Goal: Transaction & Acquisition: Purchase product/service

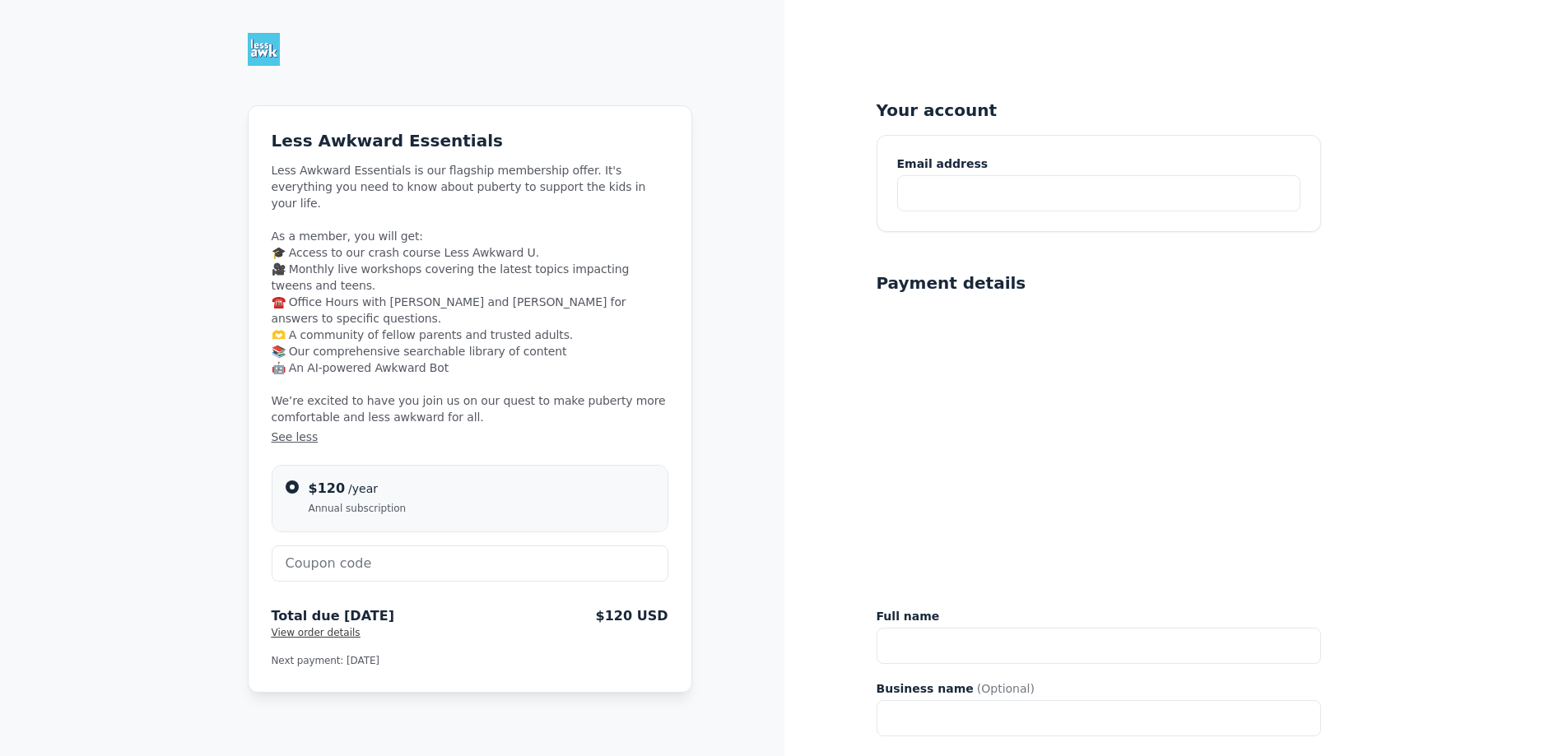
click at [316, 626] on span "View order details" at bounding box center [316, 632] width 89 height 12
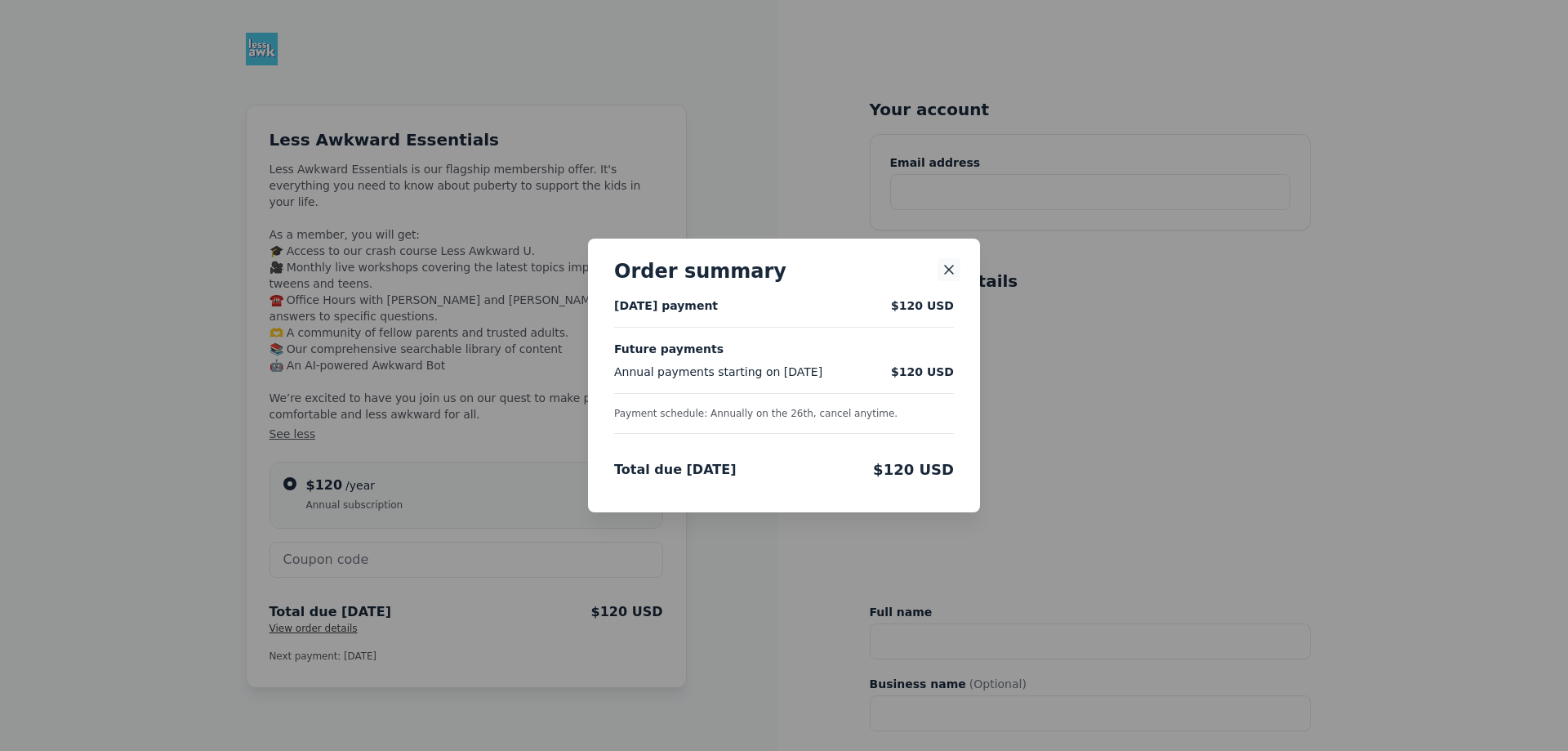
click at [942, 266] on icon "Close" at bounding box center [949, 269] width 16 height 16
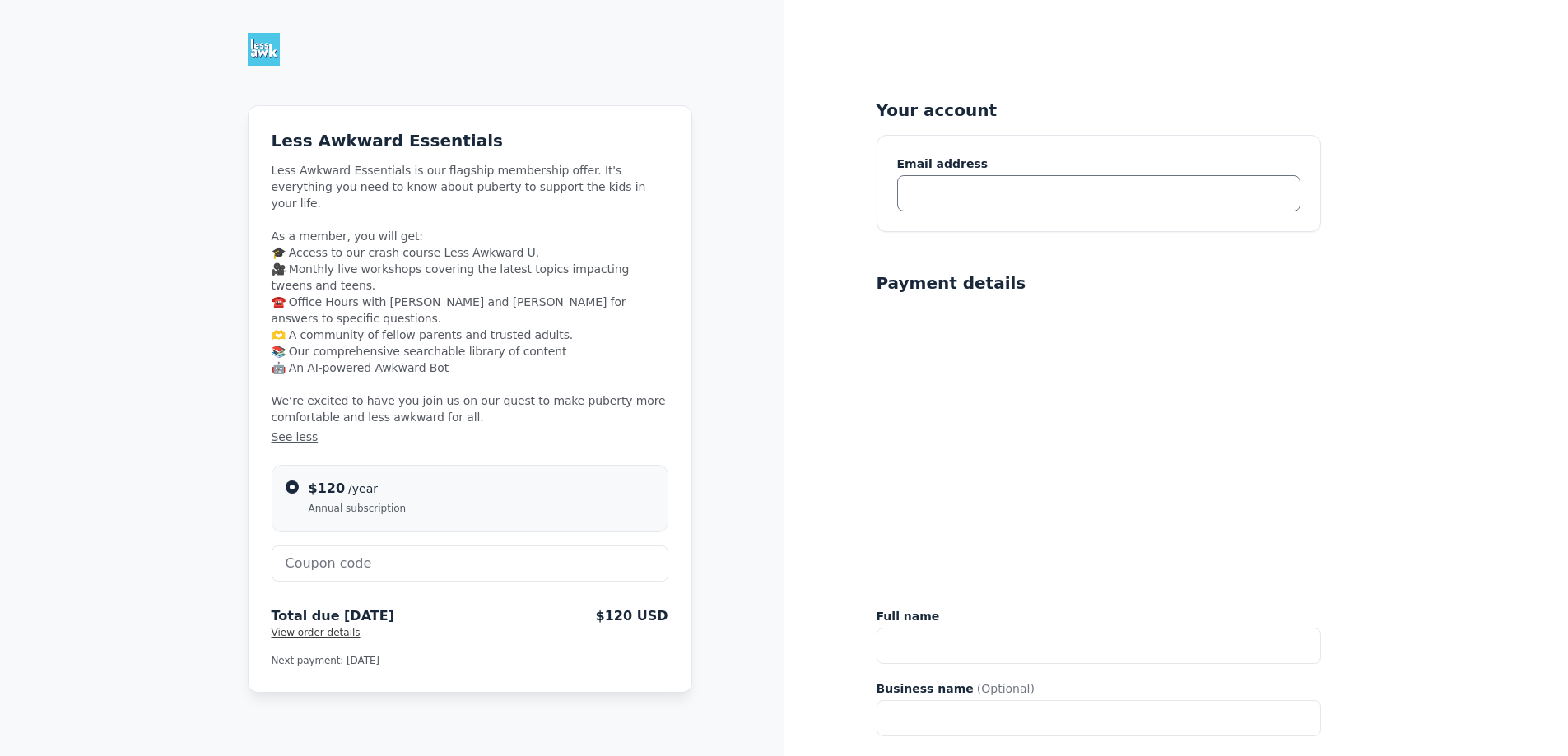
click at [963, 198] on input "text" at bounding box center [1098, 193] width 404 height 36
type input "courtney.sensenbrenner@shschicago.org"
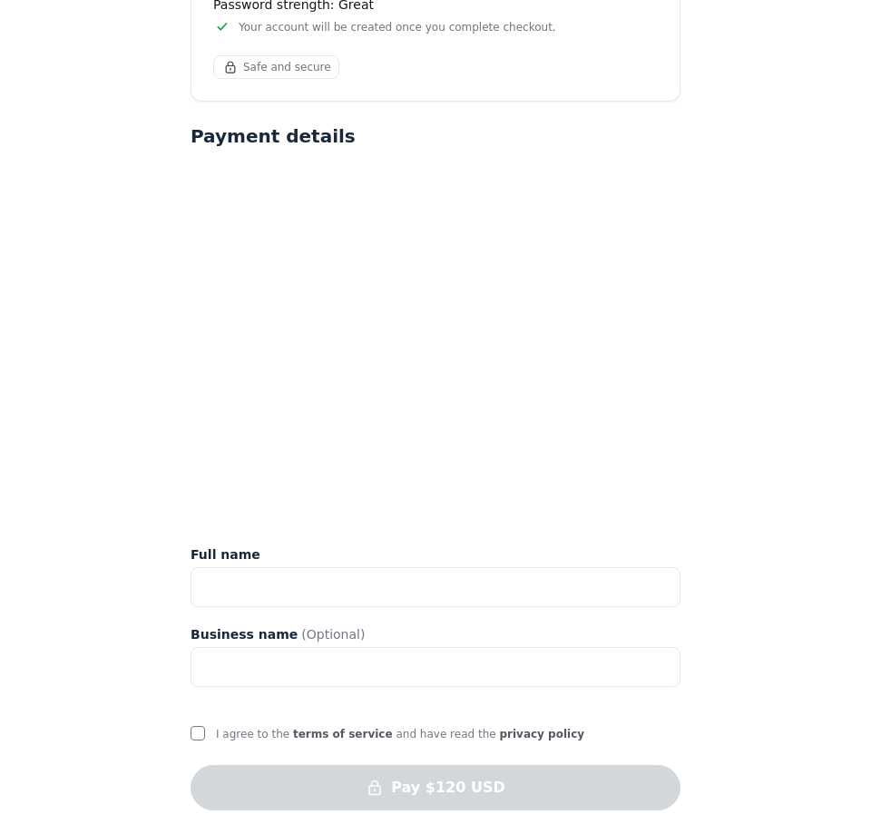
scroll to position [936, 0]
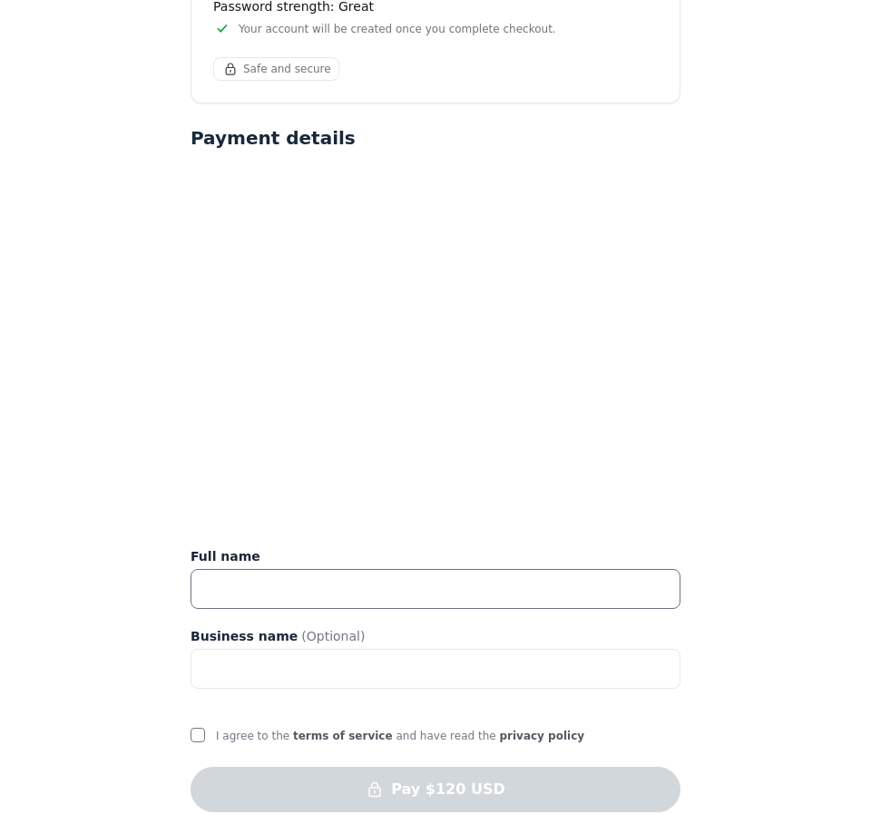
click at [244, 569] on input "text" at bounding box center [436, 589] width 490 height 40
type input "Courtney Sensenbrenner"
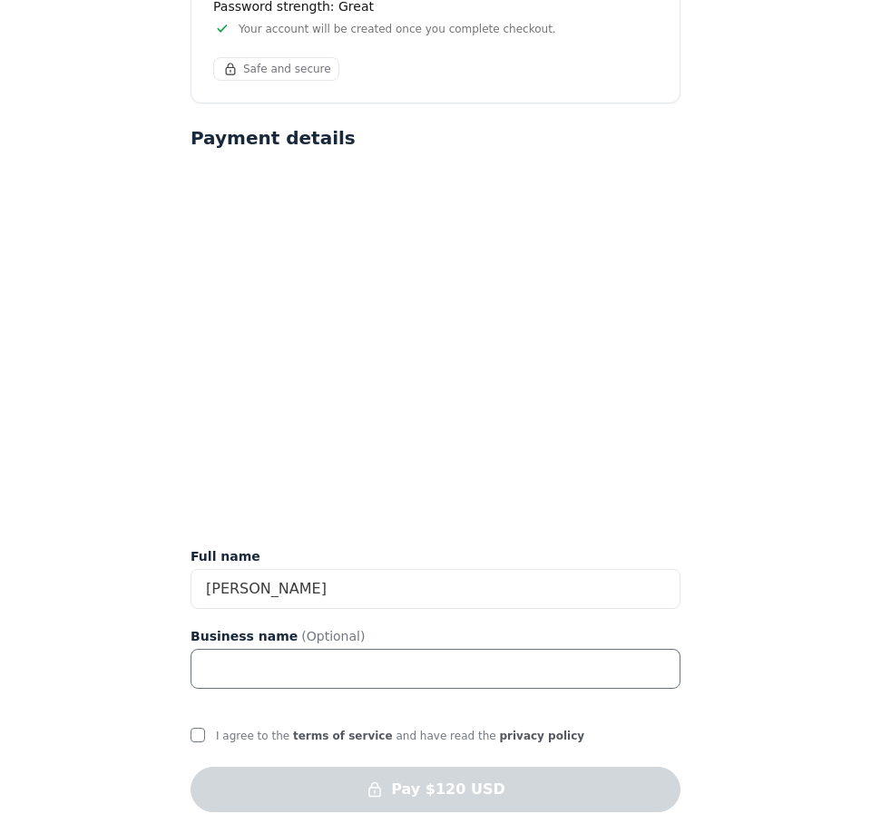
click at [285, 649] on input "text" at bounding box center [436, 669] width 490 height 40
type input "Sacred Heart Schools"
click at [201, 728] on input "I agree to the terms of service and have read the privacy policy" at bounding box center [198, 735] width 15 height 15
checkbox input "true"
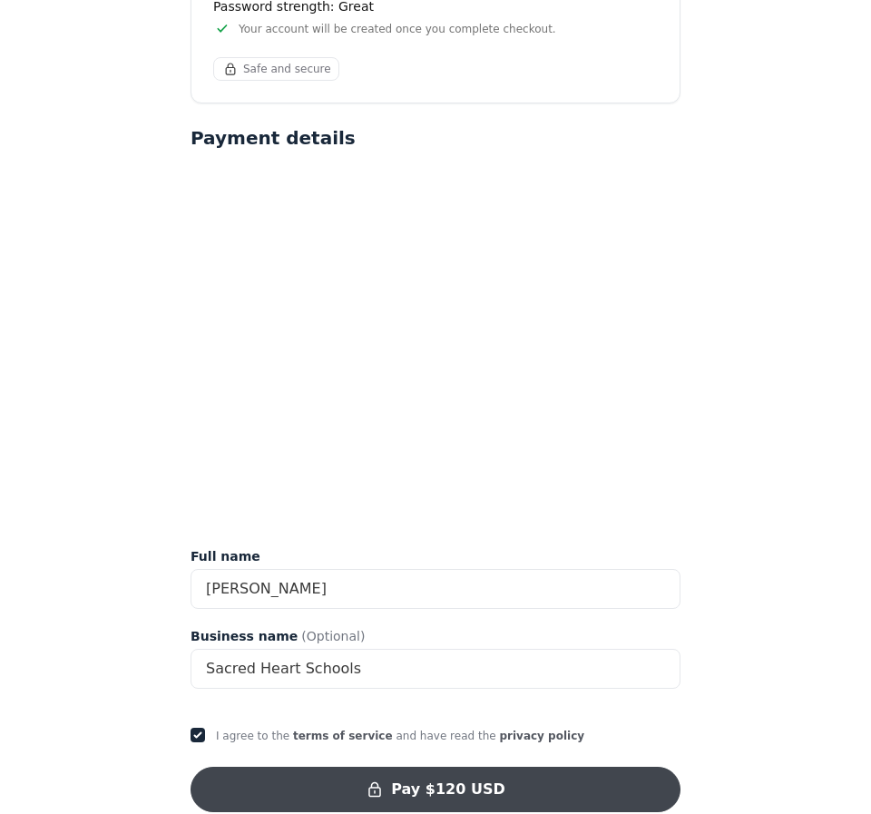
click at [480, 767] on button "Pay $120 USD" at bounding box center [436, 789] width 490 height 45
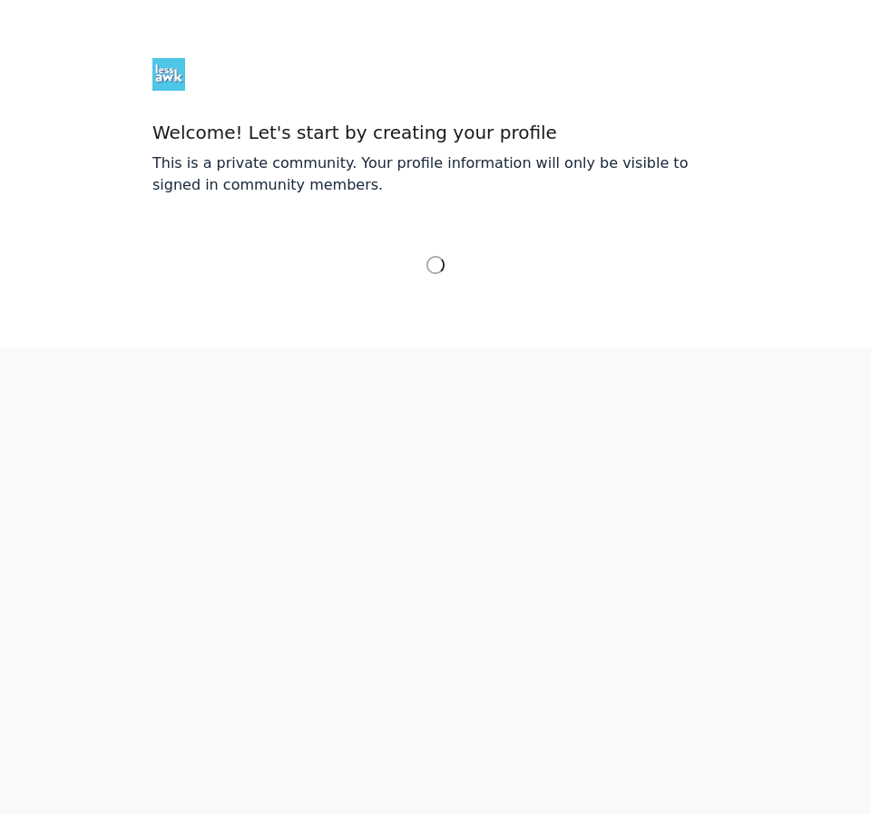
select select "Central Time (US & Canada)"
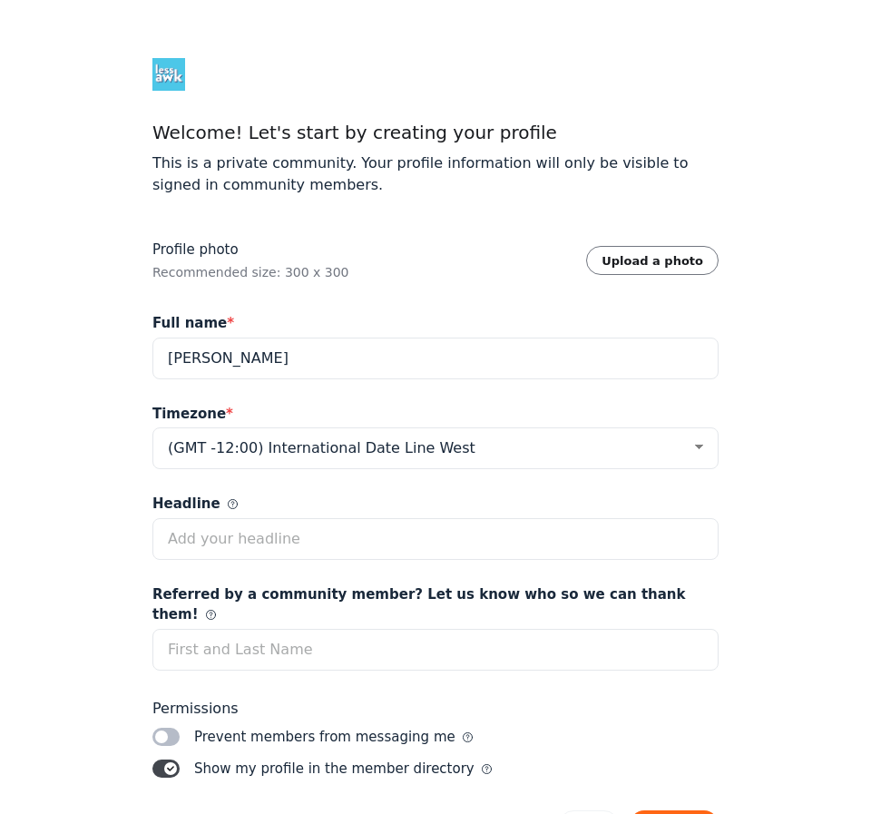
scroll to position [64, 0]
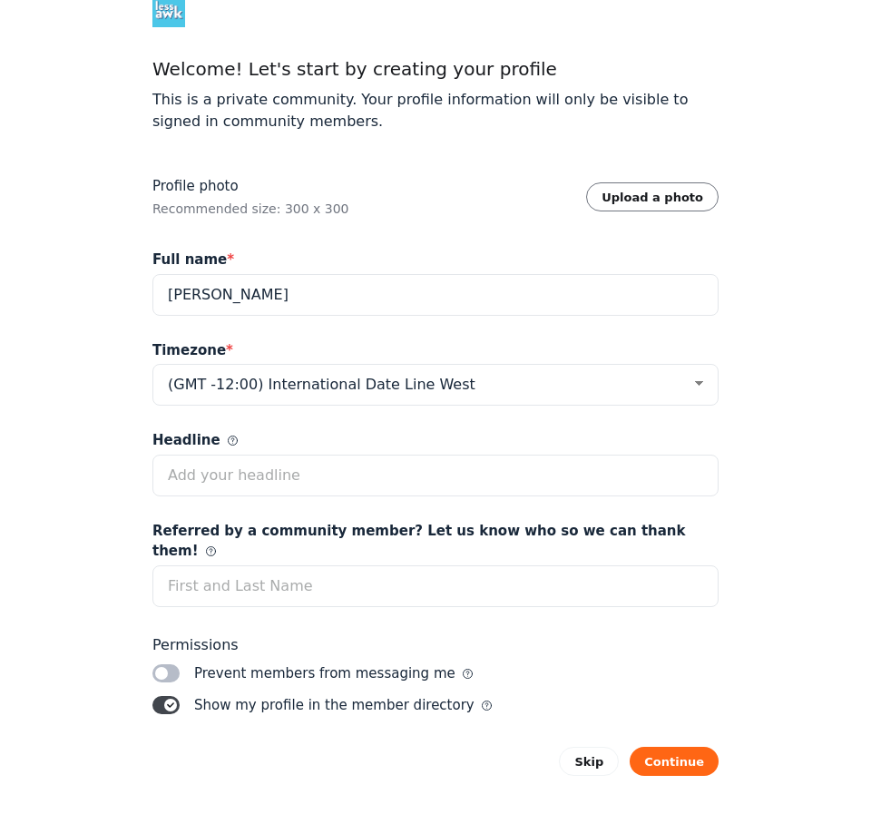
click at [164, 696] on label "Toggle switch" at bounding box center [165, 705] width 27 height 18
click at [0, 0] on input "Toggle switch" at bounding box center [0, 0] width 0 height 0
click at [174, 664] on label "Toggle switch" at bounding box center [165, 673] width 27 height 18
click at [0, 0] on input "Toggle switch" at bounding box center [0, 0] width 0 height 0
click at [162, 664] on label "Toggle switch" at bounding box center [165, 673] width 27 height 18
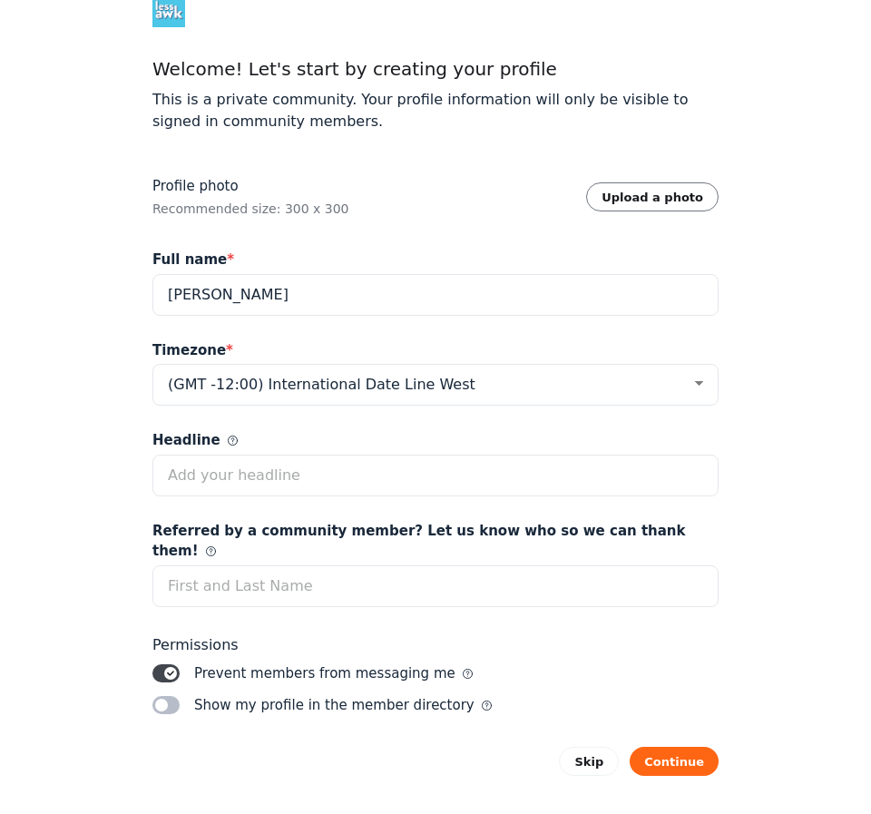
click at [0, 0] on input "Toggle switch" at bounding box center [0, 0] width 0 height 0
click at [693, 747] on button "Continue" at bounding box center [674, 761] width 89 height 29
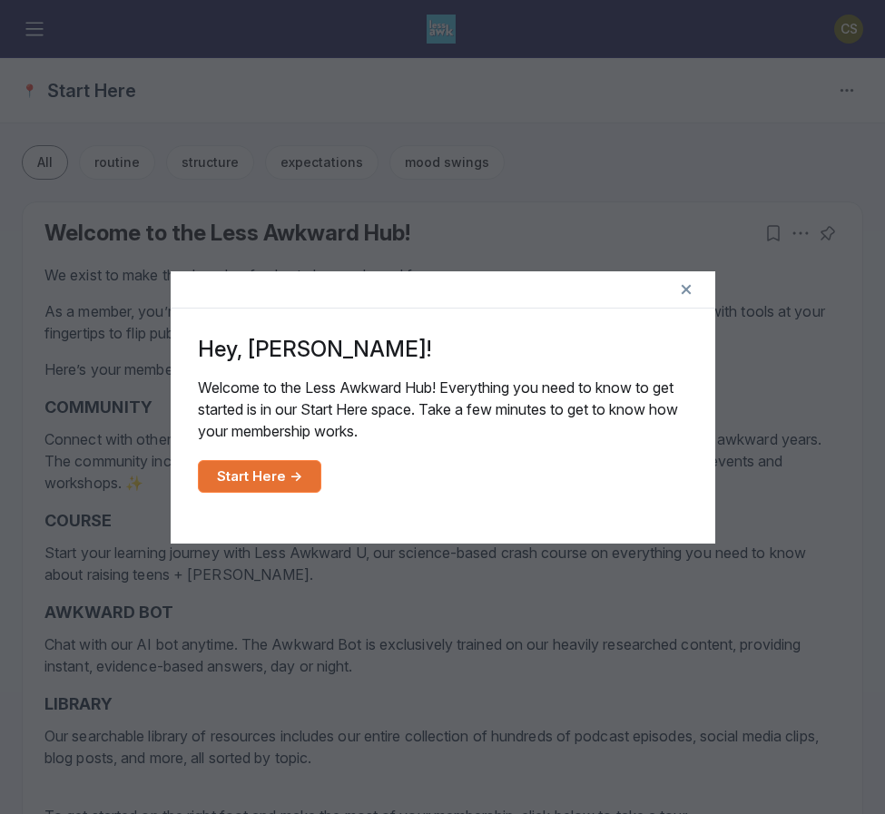
click at [254, 477] on link "Start Here →" at bounding box center [259, 476] width 123 height 33
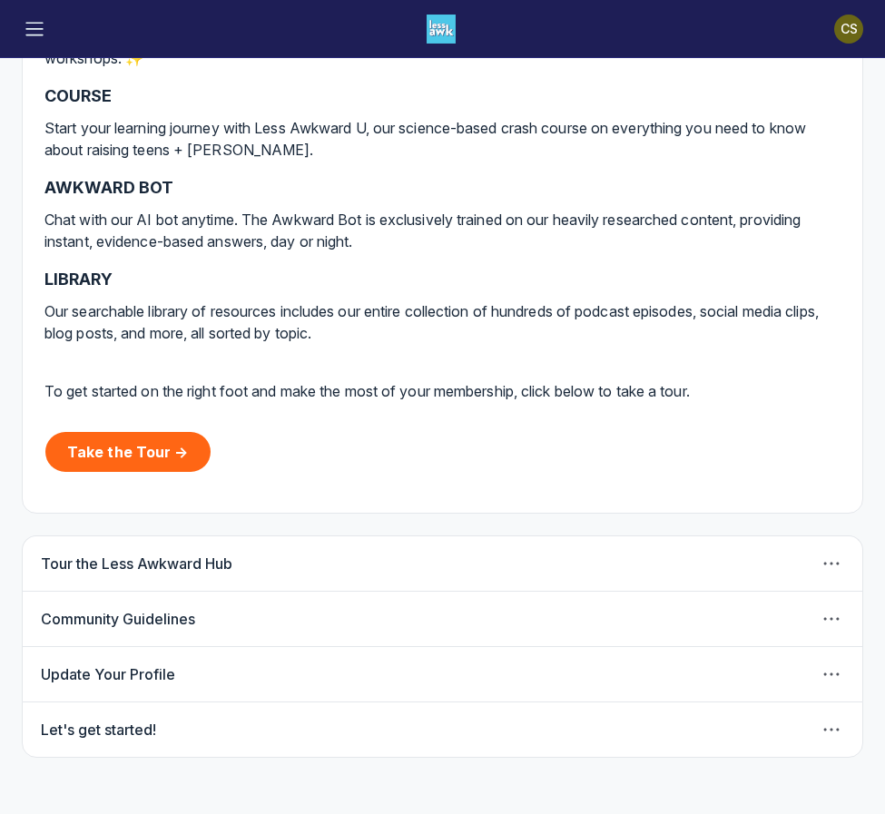
scroll to position [426, 0]
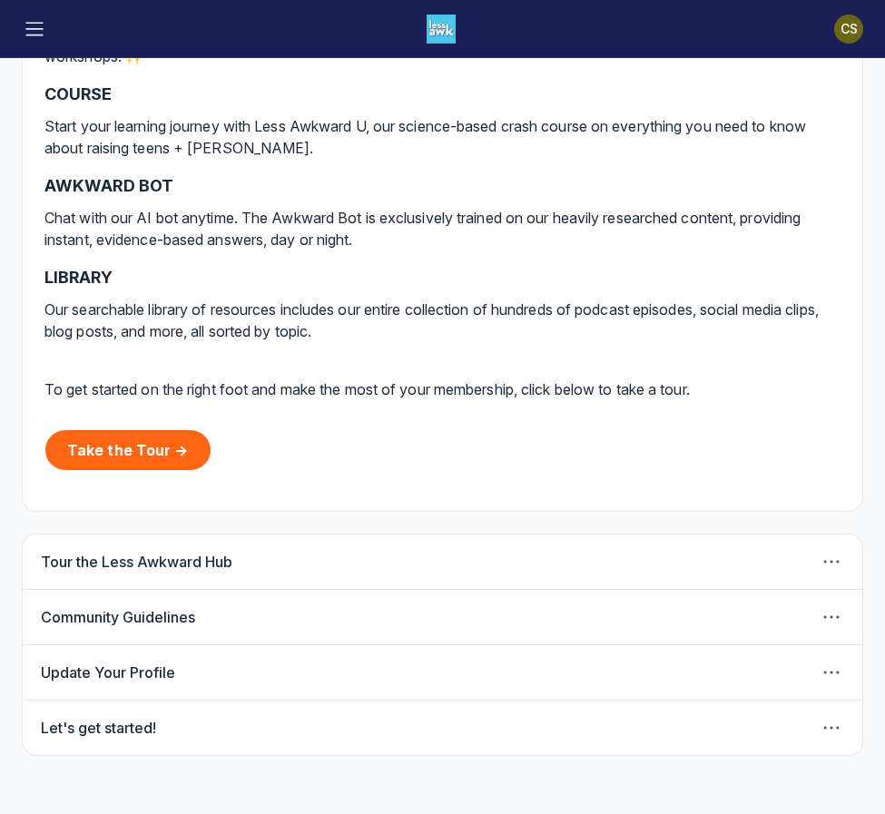
click at [439, 562] on div "Tour the Less Awkward Hub" at bounding box center [442, 561] width 803 height 25
click at [822, 561] on icon "Post actions" at bounding box center [831, 562] width 18 height 18
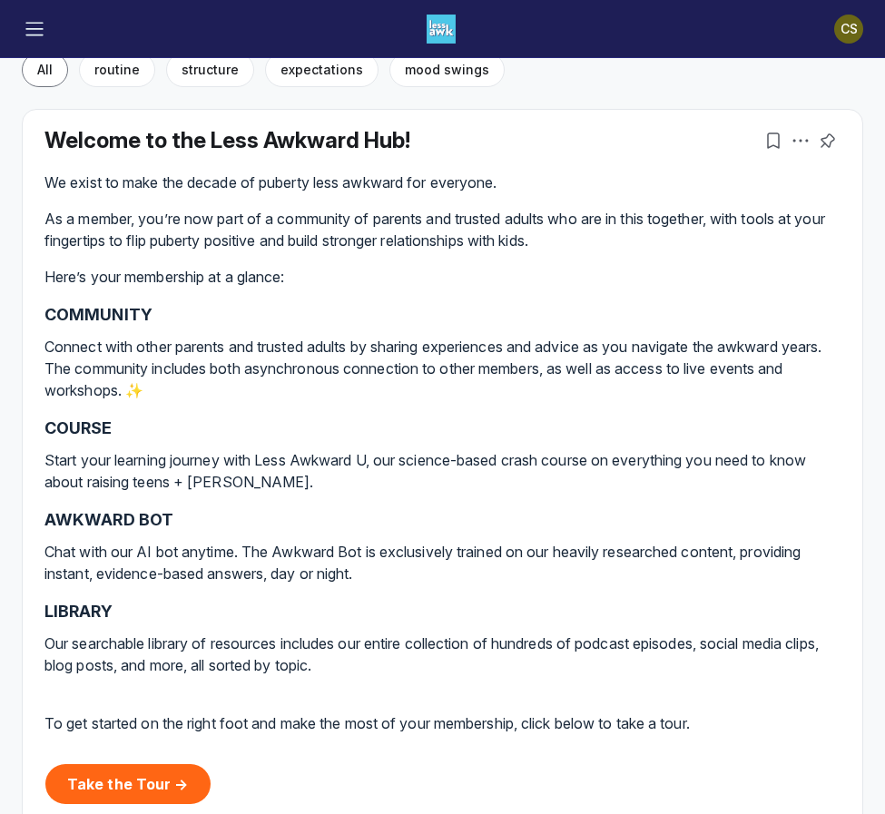
scroll to position [0, 0]
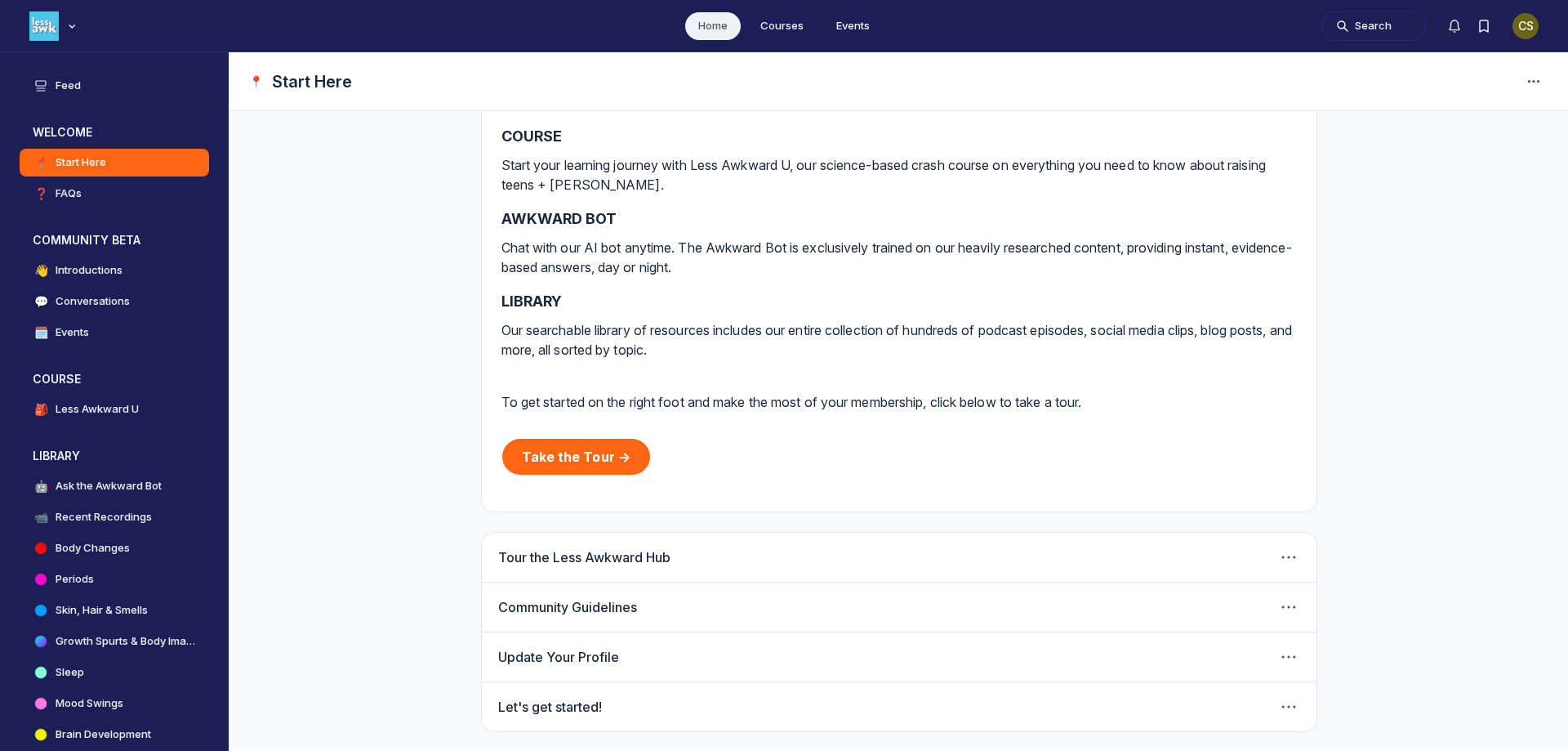
scroll to position [313, 0]
click at [565, 444] on link "Take the Tour →" at bounding box center [576, 456] width 149 height 36
click at [574, 458] on link "Take the Tour →" at bounding box center [576, 456] width 149 height 36
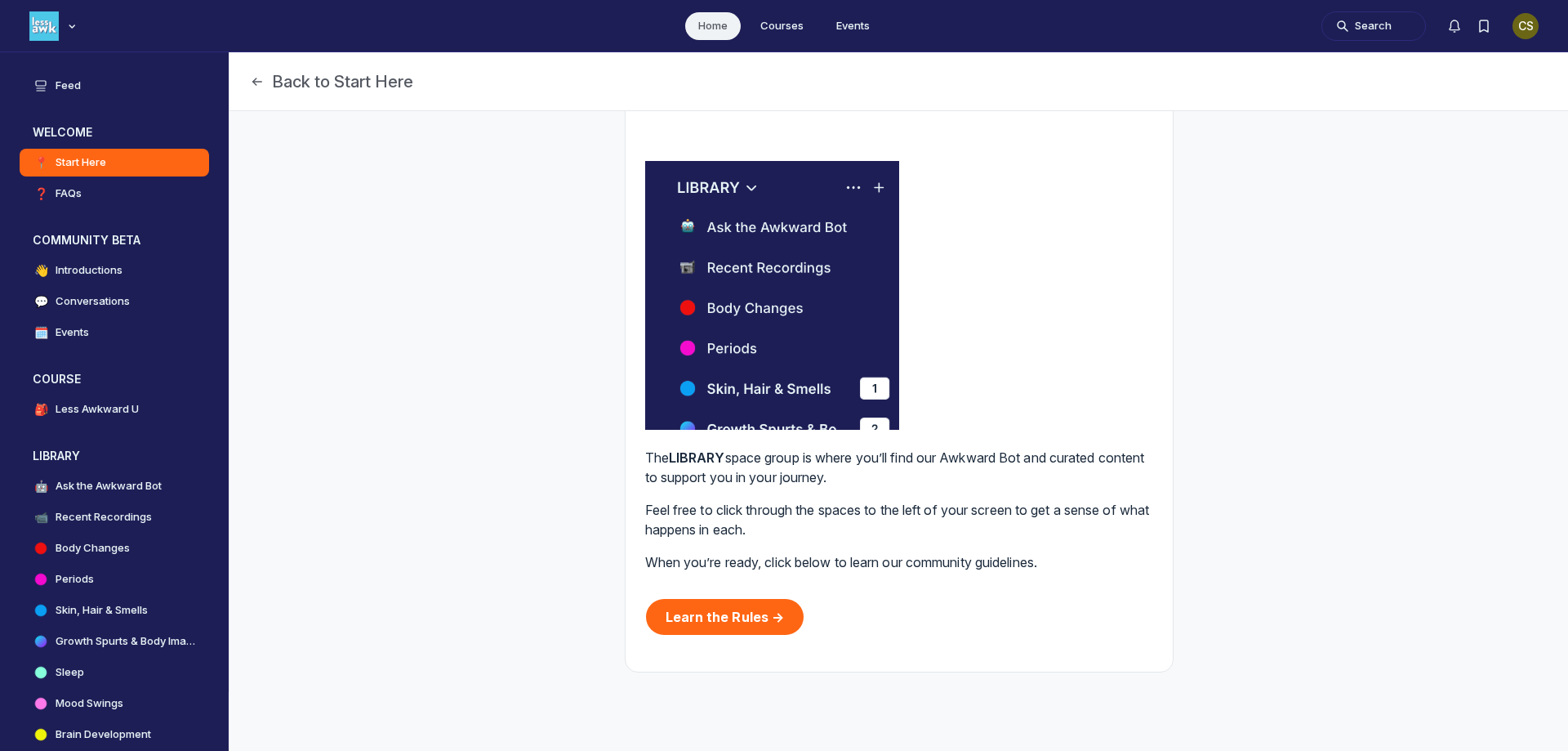
scroll to position [1180, 0]
click at [81, 411] on h4 "Less Awkward U" at bounding box center [97, 410] width 84 height 16
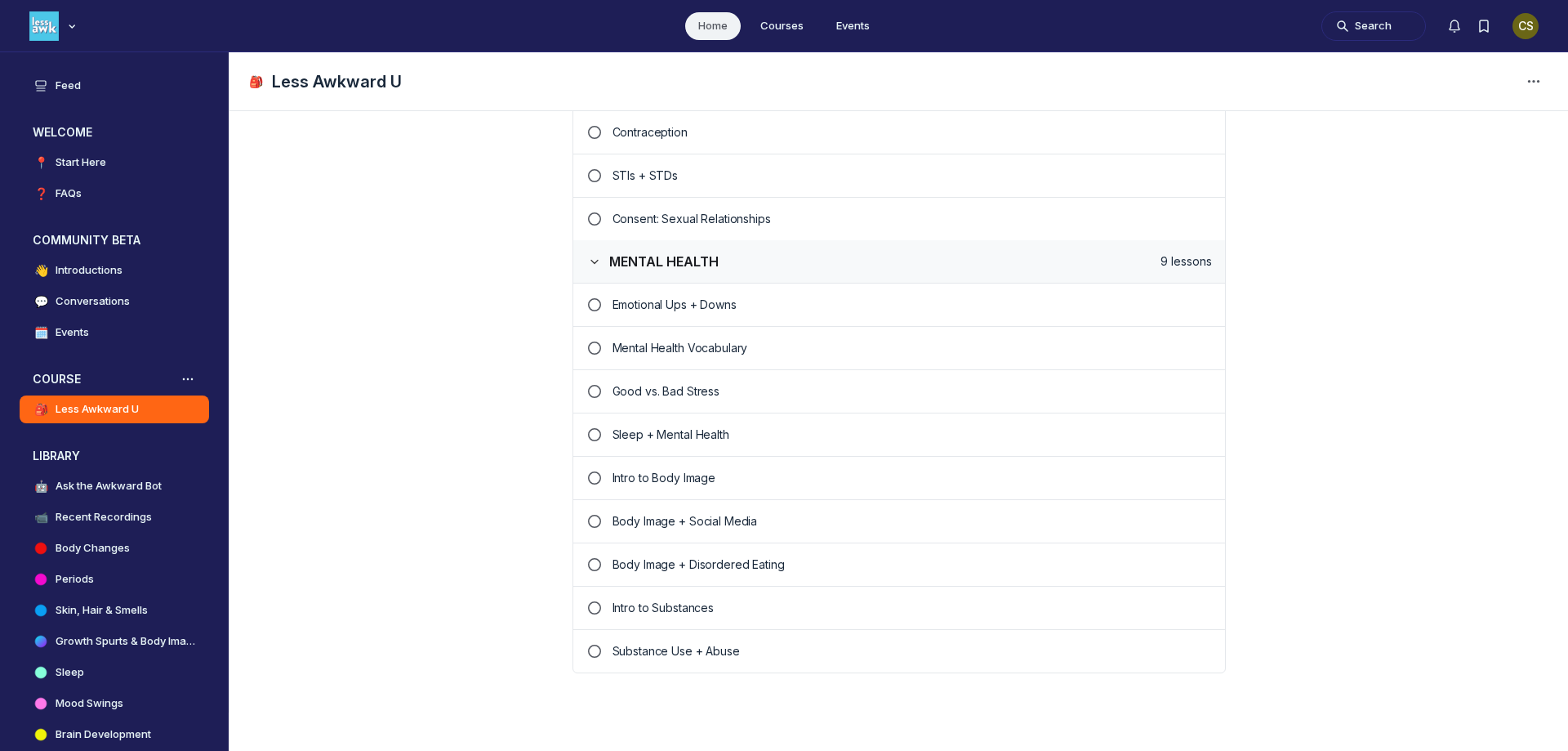
scroll to position [2100, 0]
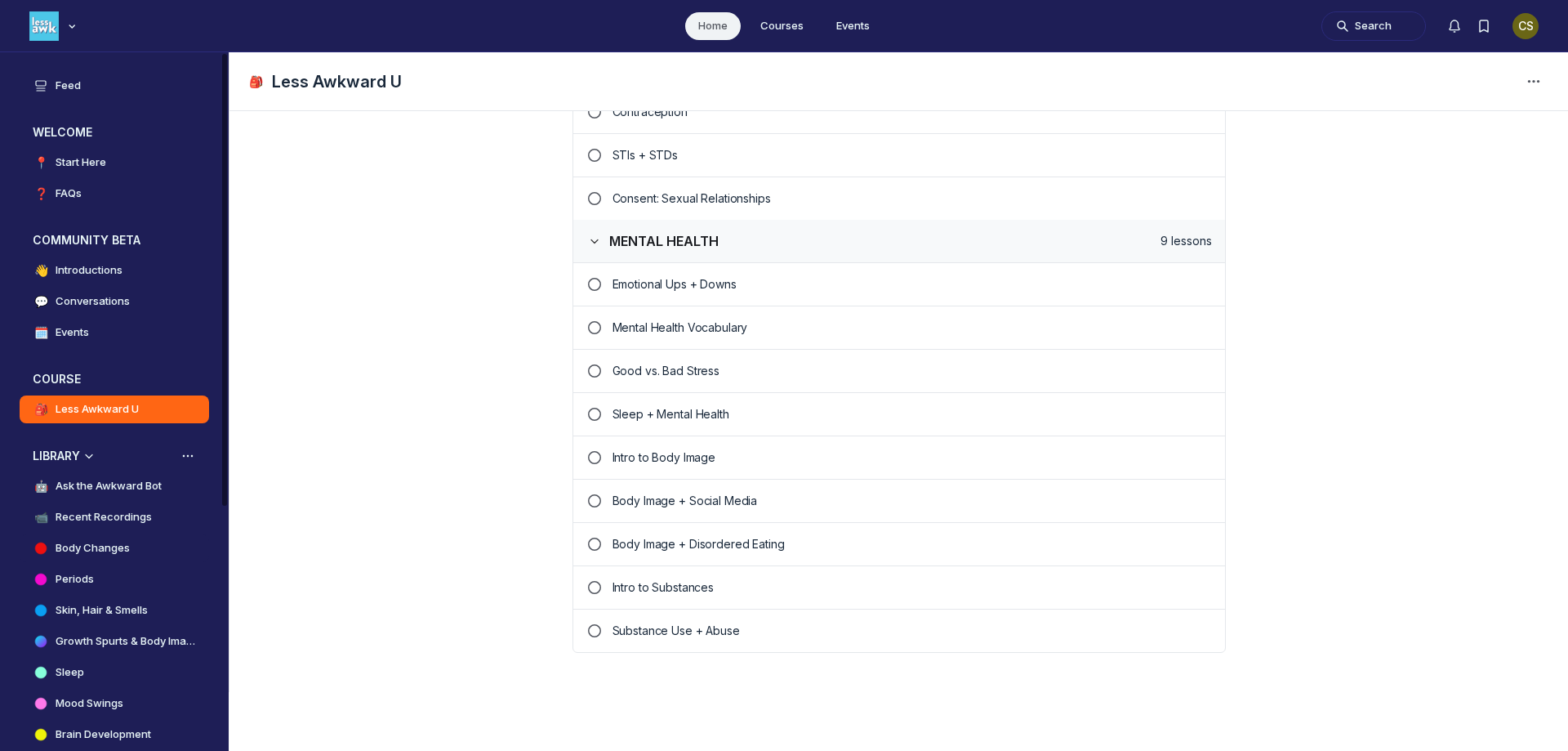
click at [99, 544] on h4 "Body Changes" at bounding box center [93, 548] width 75 height 16
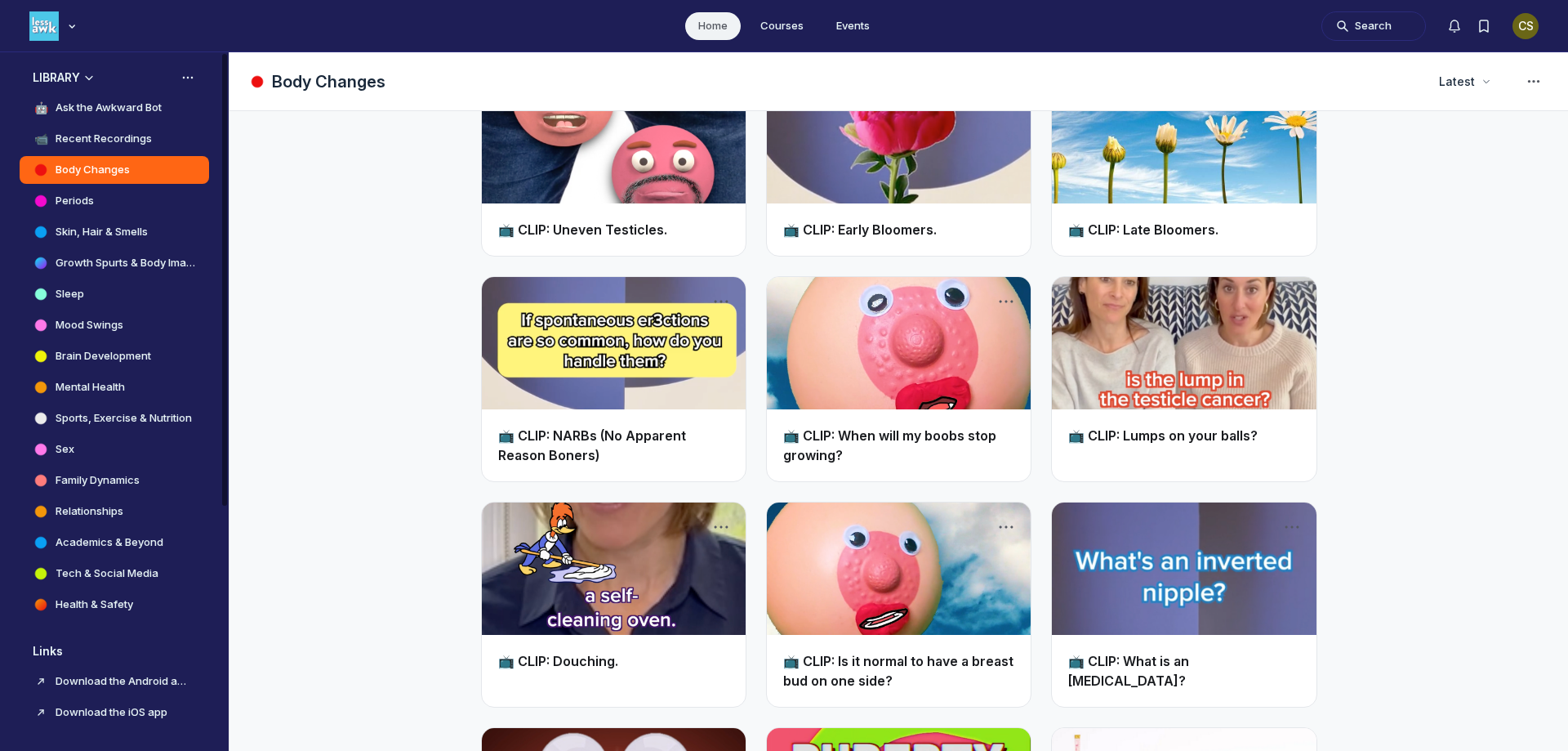
scroll to position [379, 0]
click at [108, 544] on h4 "Academics & Beyond" at bounding box center [110, 542] width 108 height 16
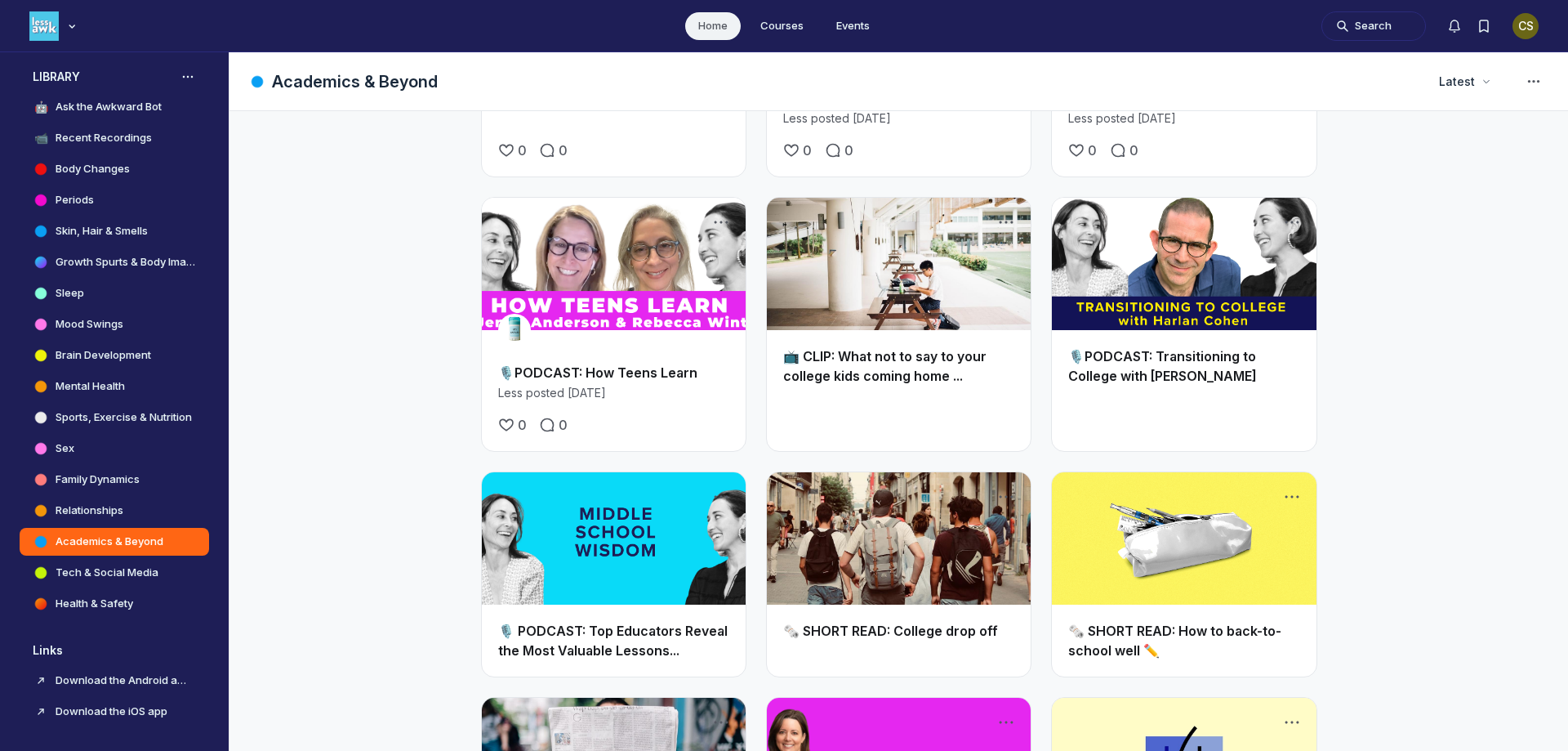
scroll to position [1389, 0]
click at [123, 598] on h4 "Health & Safety" at bounding box center [95, 603] width 77 height 16
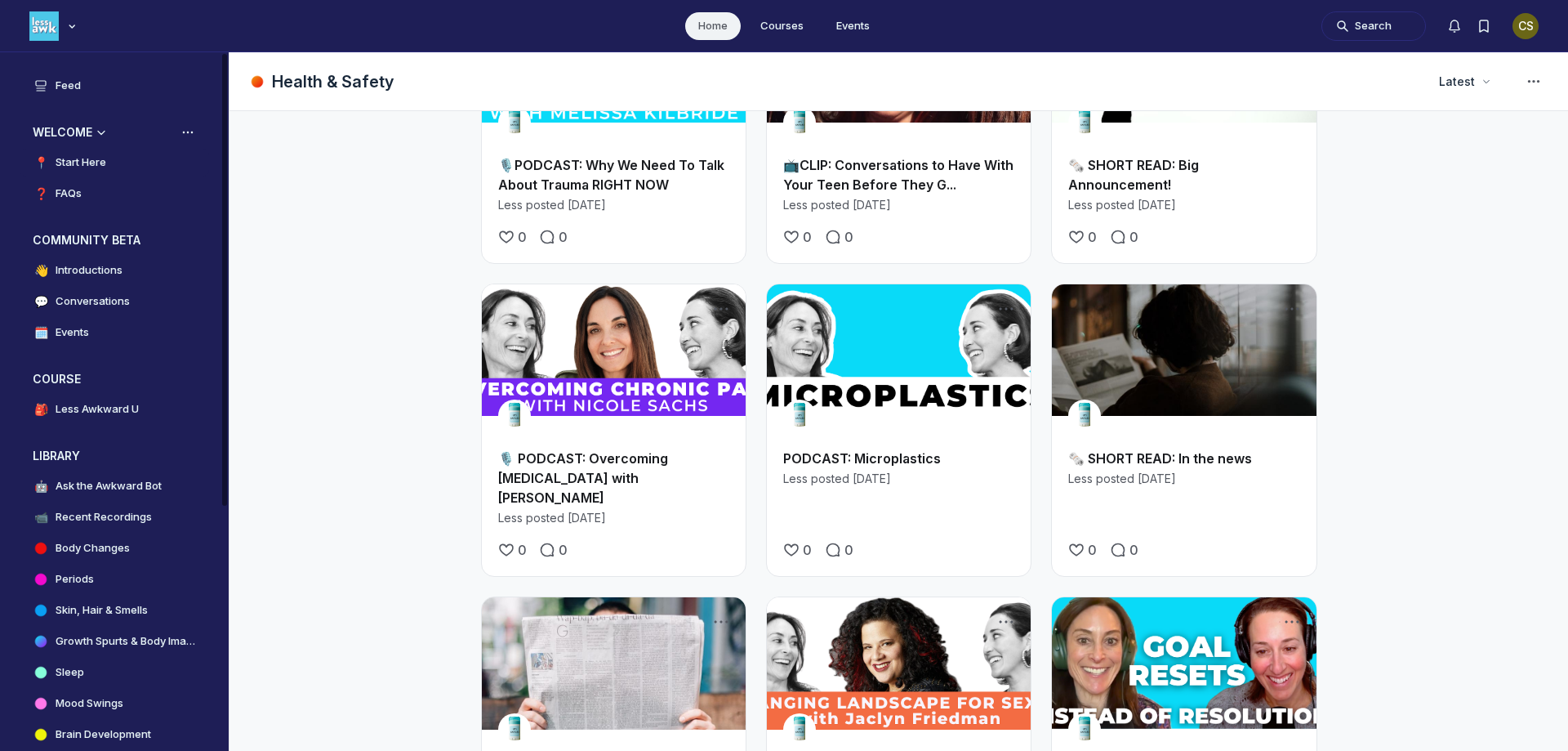
click at [64, 155] on h4 "Start Here" at bounding box center [81, 162] width 50 height 16
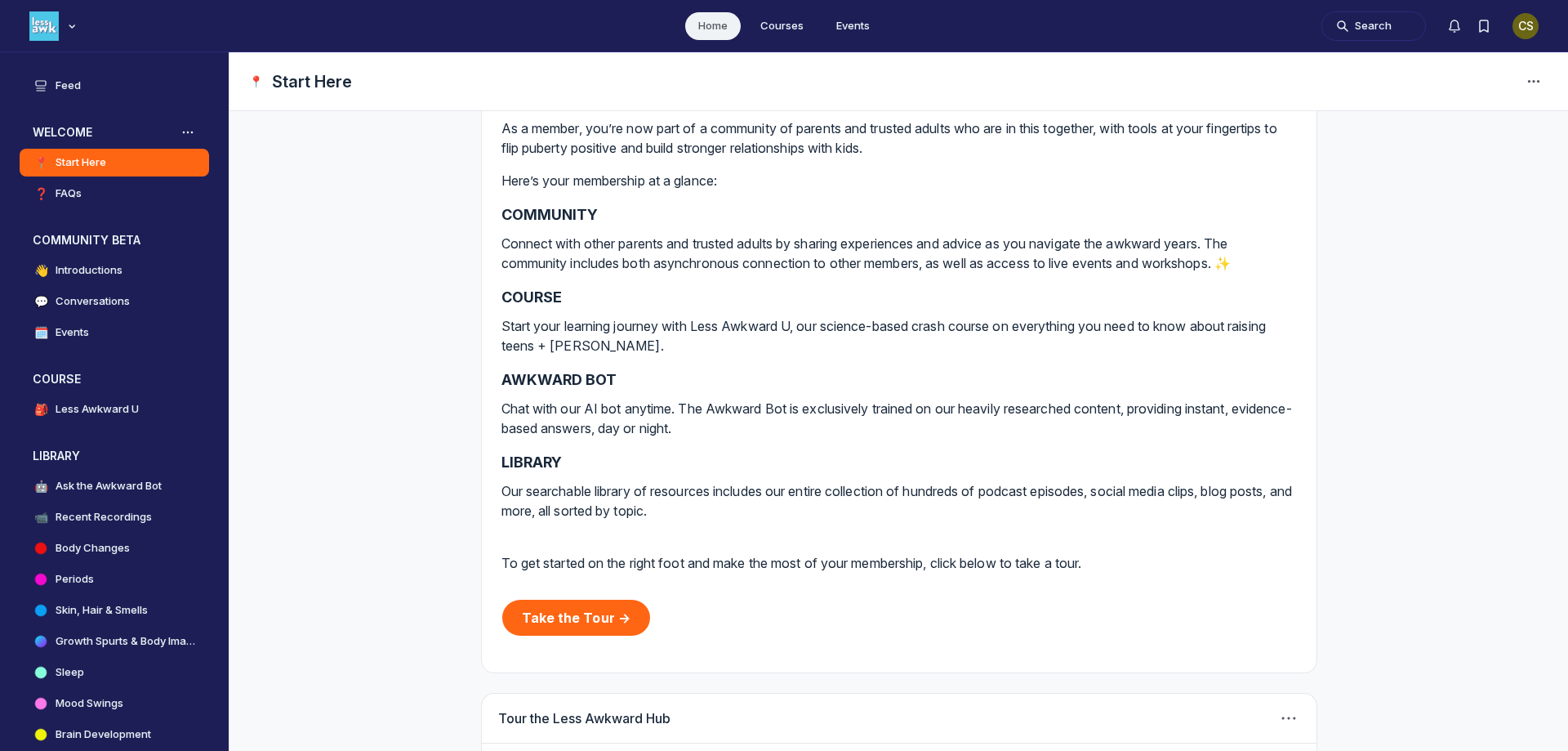
scroll to position [313, 0]
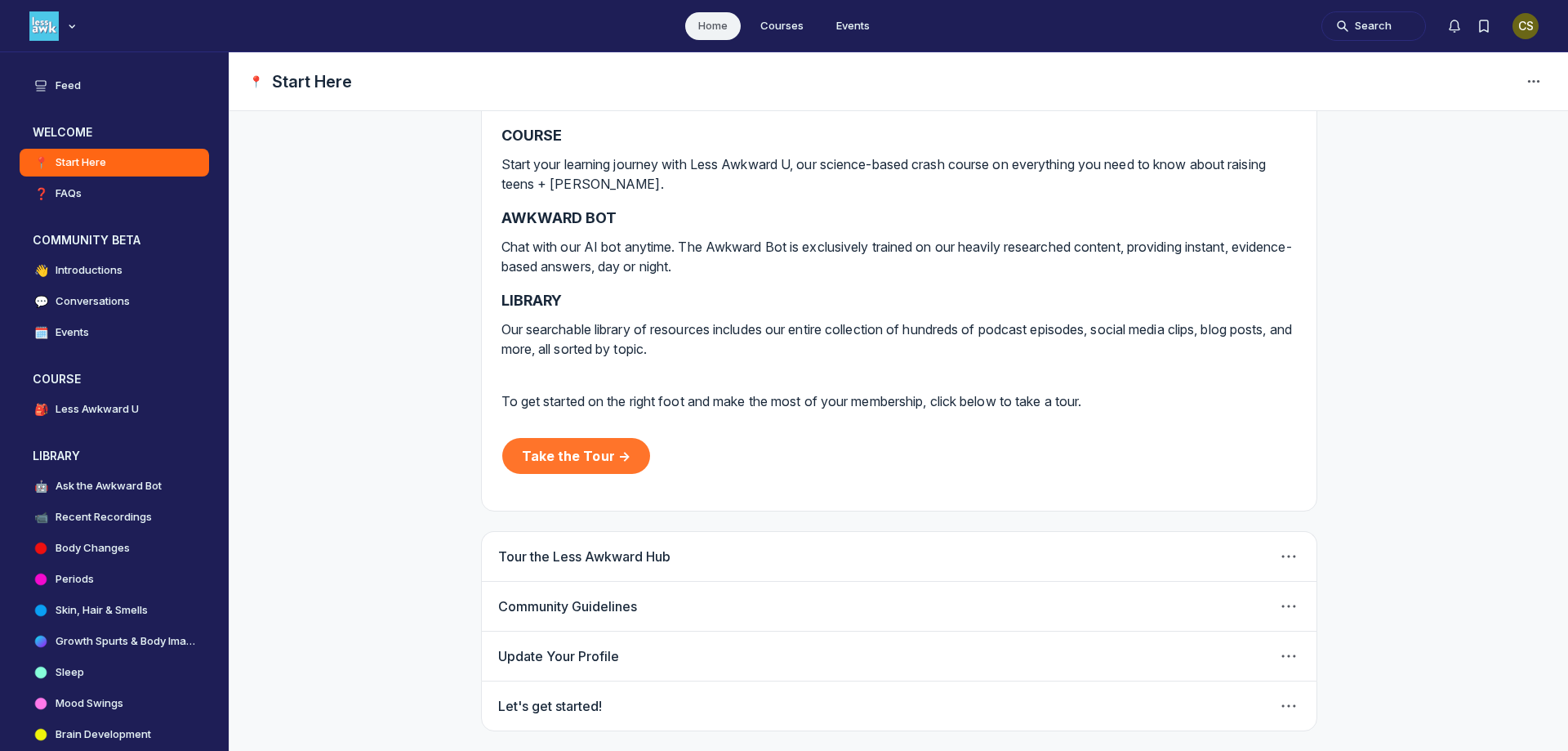
click at [540, 460] on link "Take the Tour →" at bounding box center [576, 456] width 149 height 36
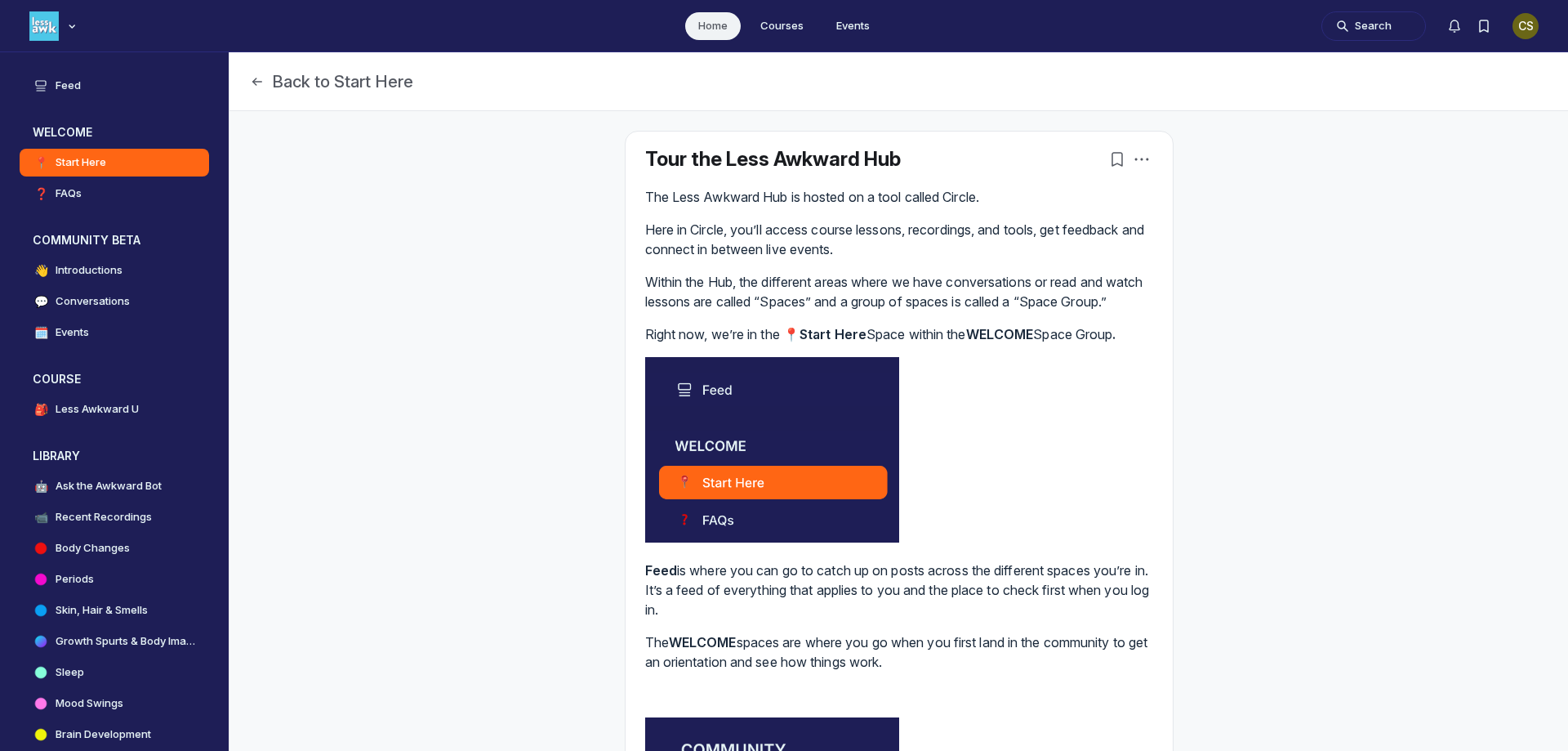
scroll to position [5212, 3128]
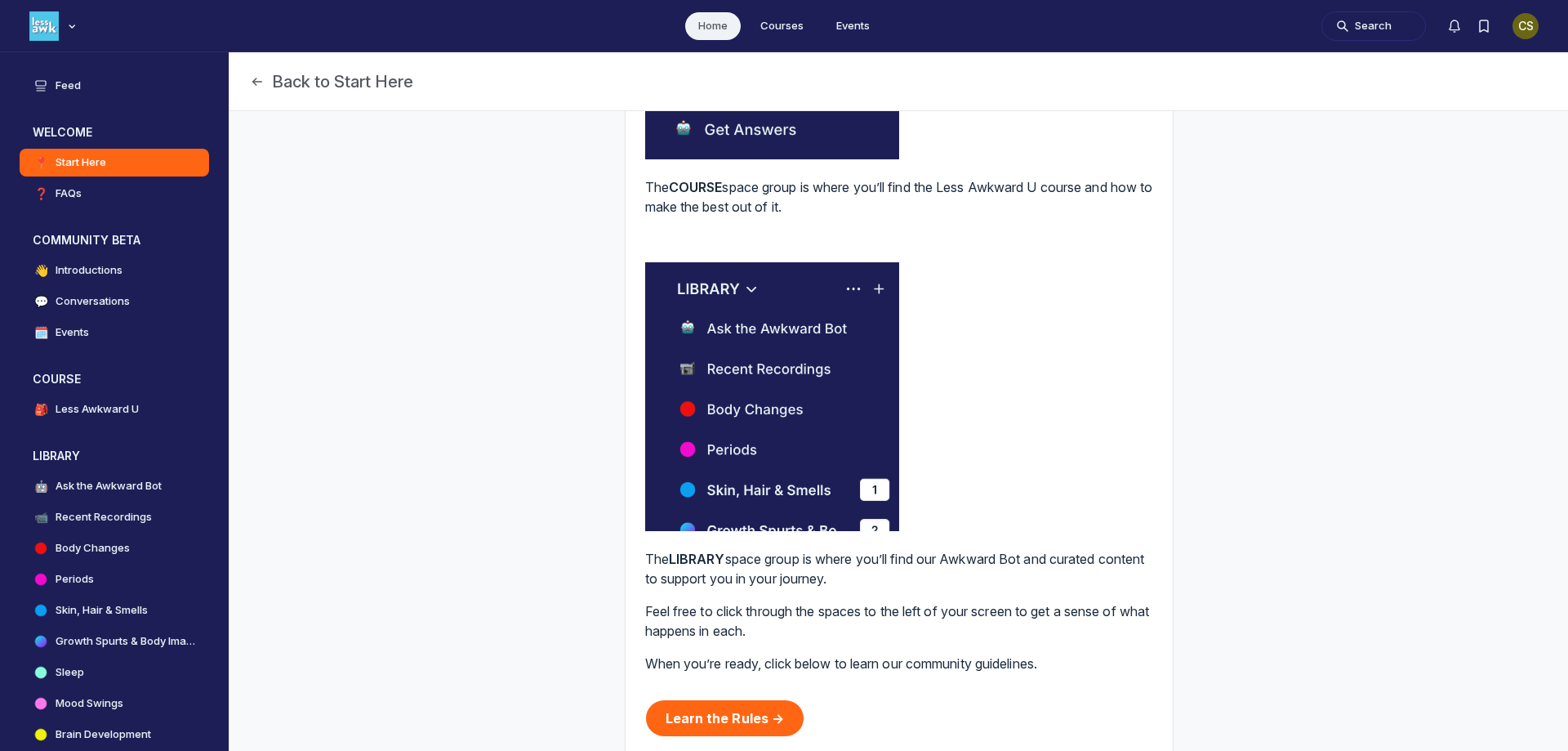
scroll to position [1180, 0]
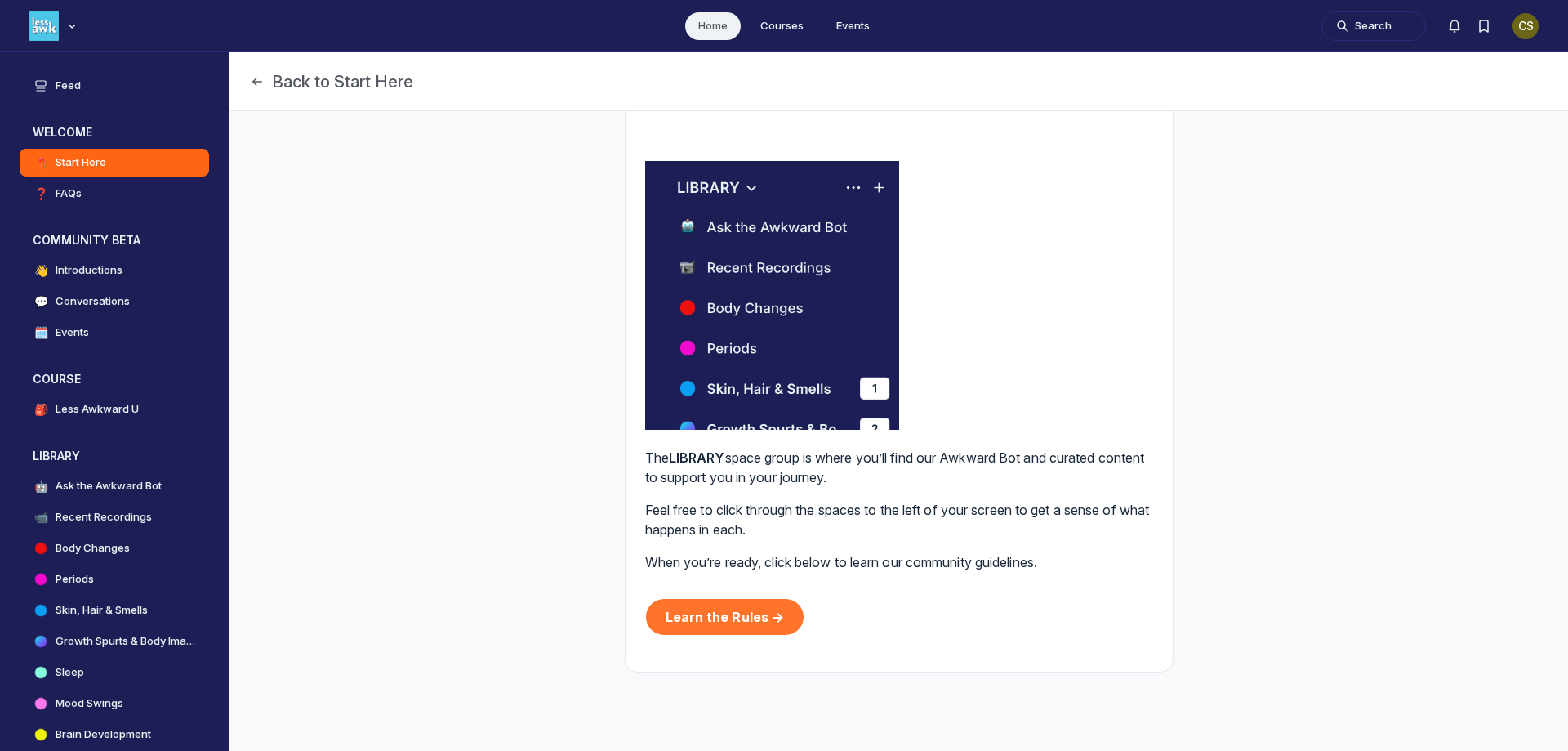
click at [764, 601] on link "Learn the Rules →" at bounding box center [725, 617] width 158 height 36
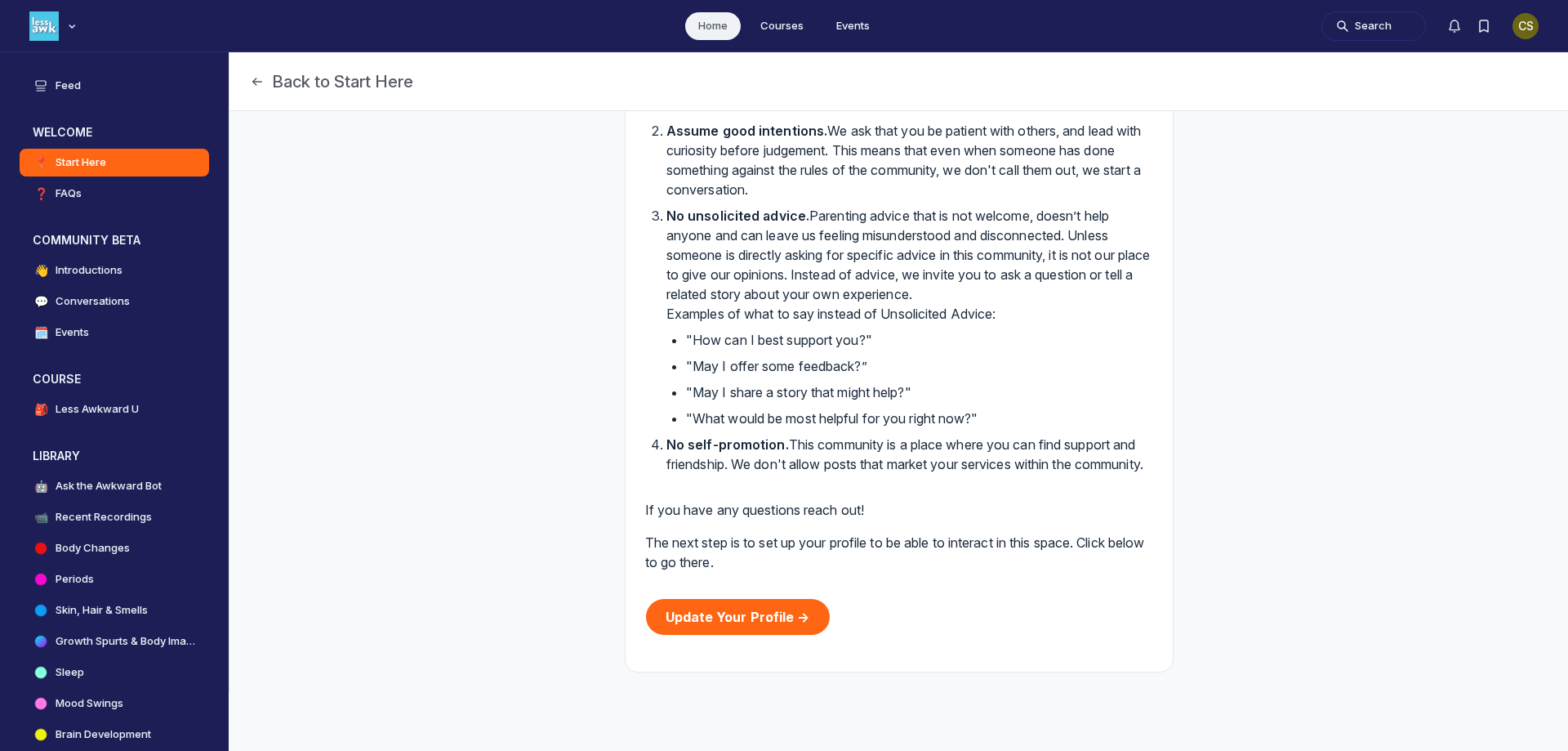
scroll to position [406, 0]
click at [770, 620] on link "Update Your Profile →" at bounding box center [738, 617] width 184 height 36
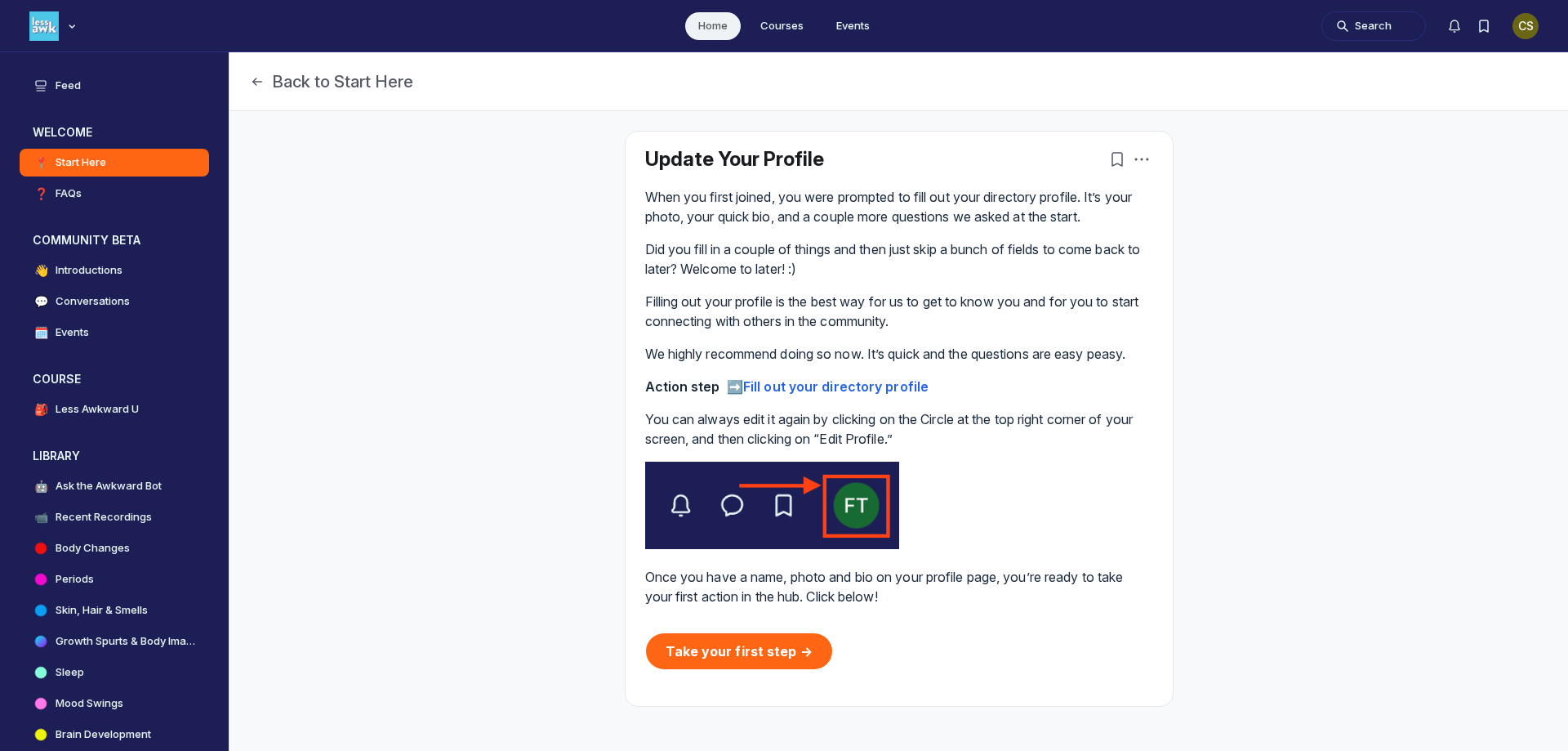
scroll to position [5212, 3128]
click at [1530, 24] on div "CS" at bounding box center [1525, 26] width 26 height 26
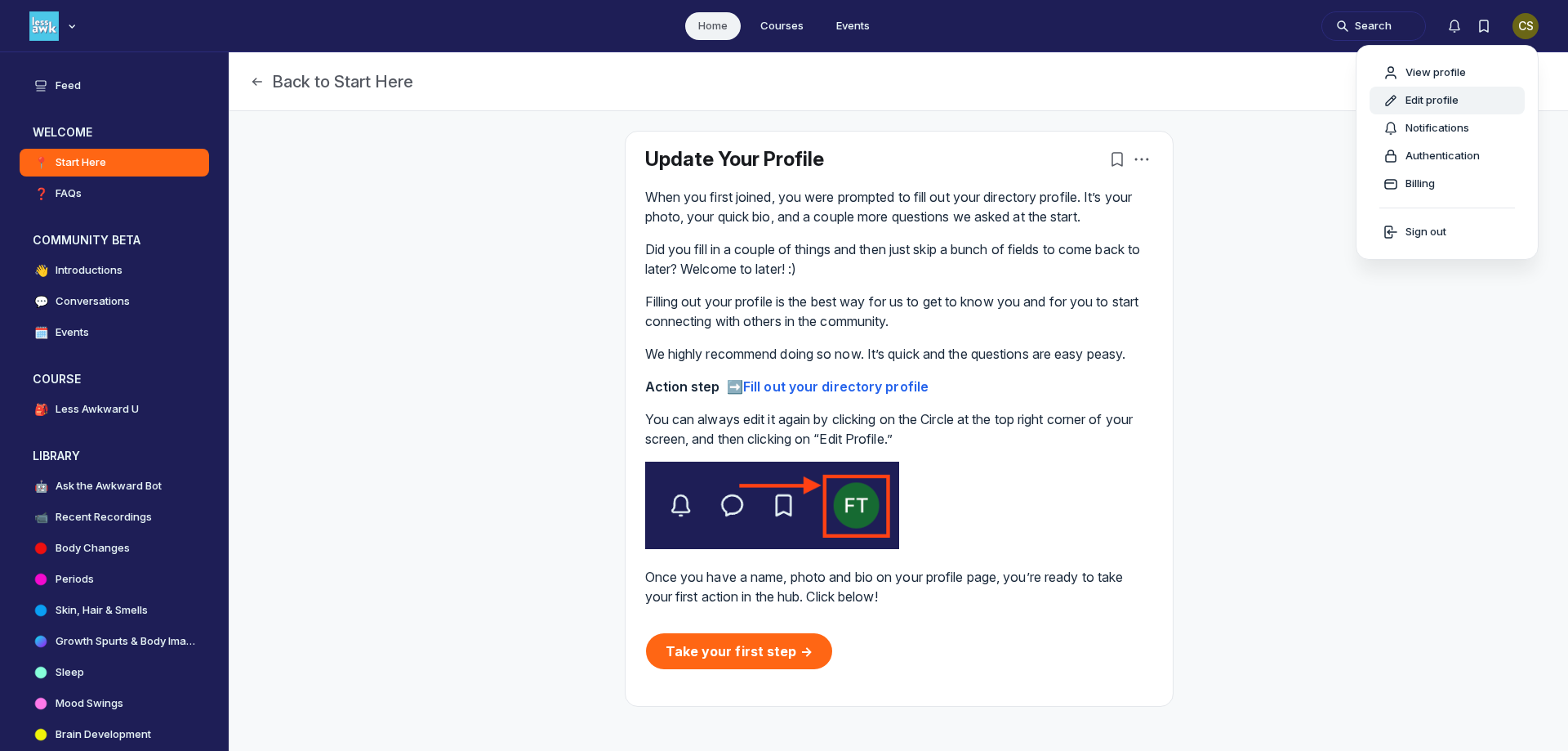
click at [1431, 100] on span "Edit profile" at bounding box center [1432, 101] width 53 height 16
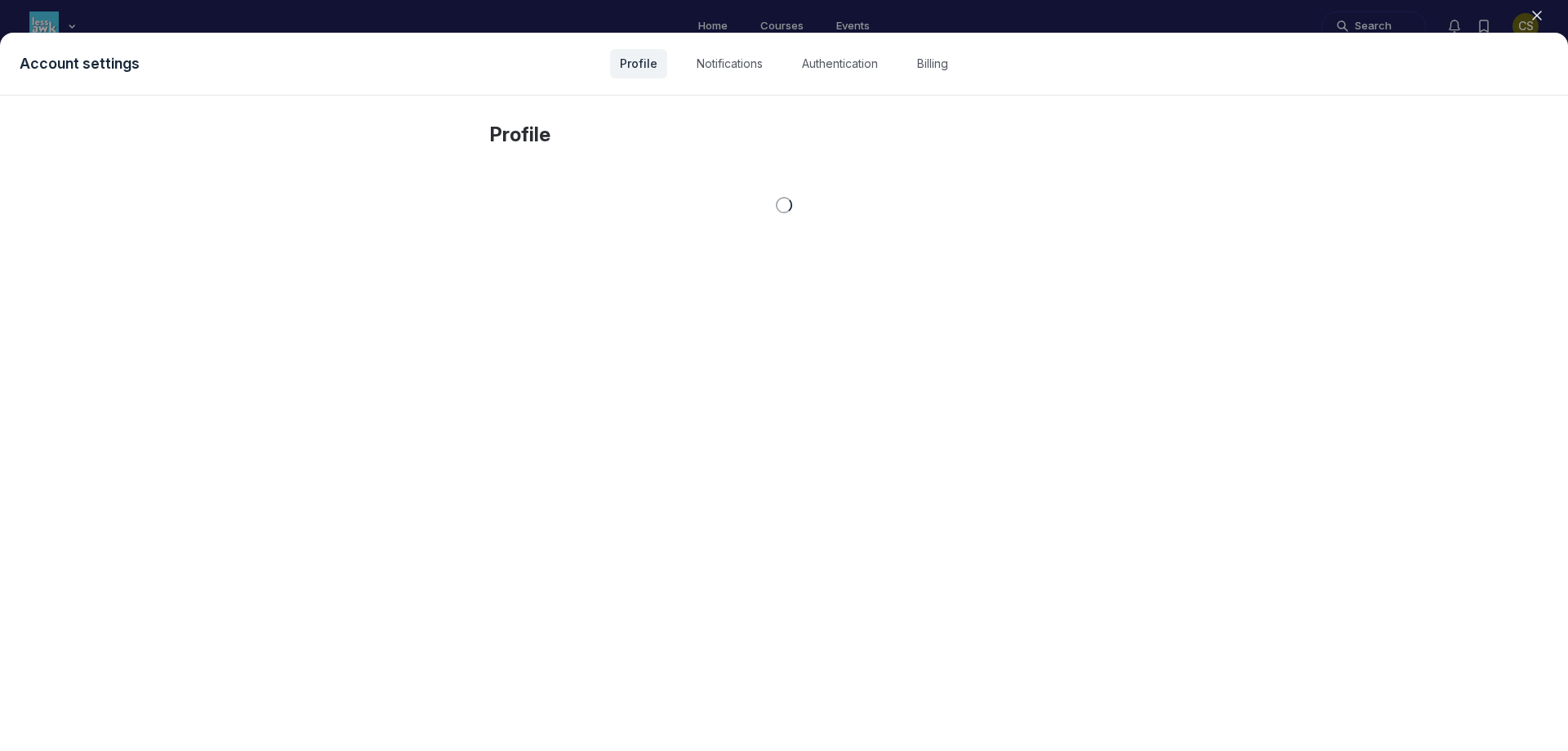
select select "Central Time (US & Canada)"
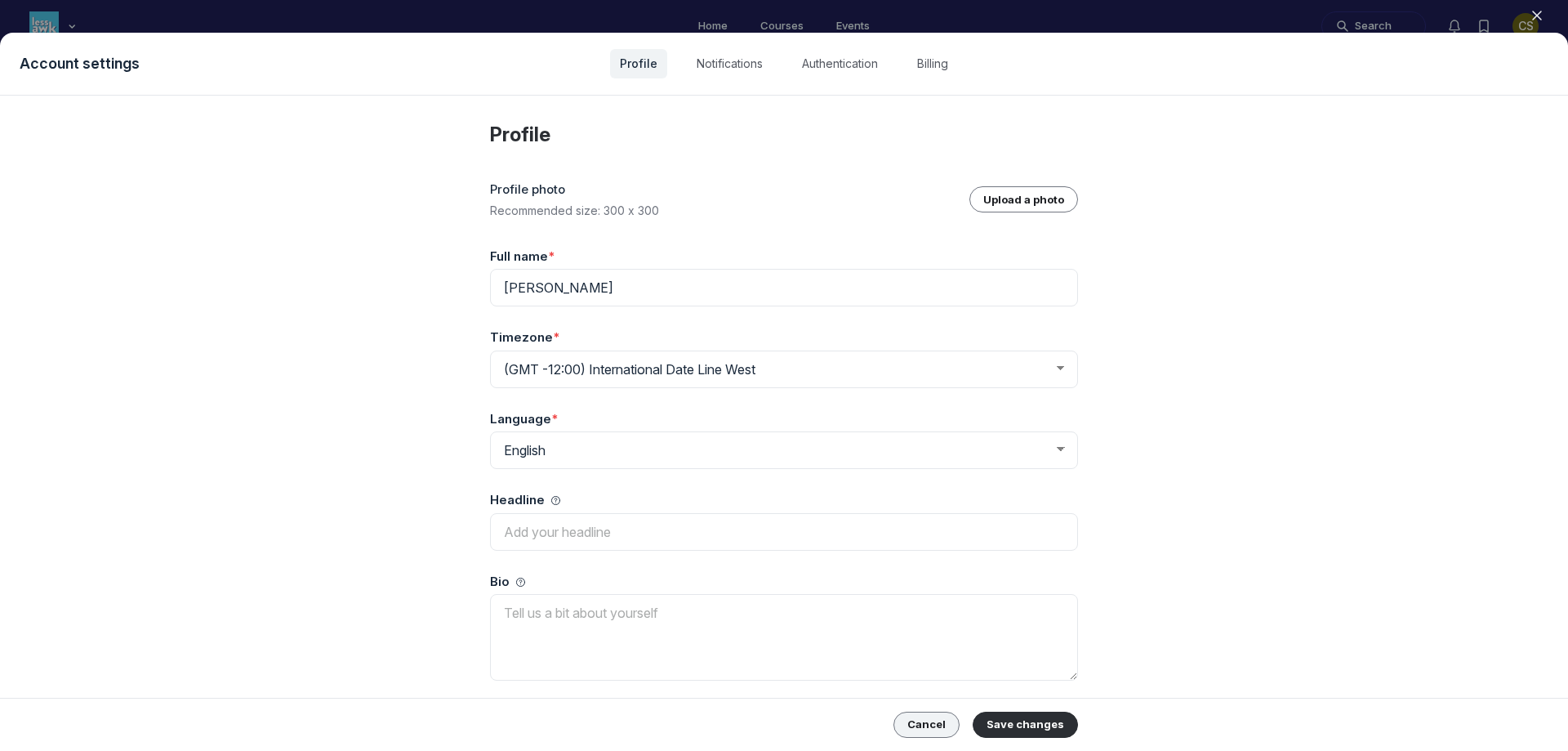
click at [924, 728] on button "Cancel" at bounding box center [926, 724] width 66 height 26
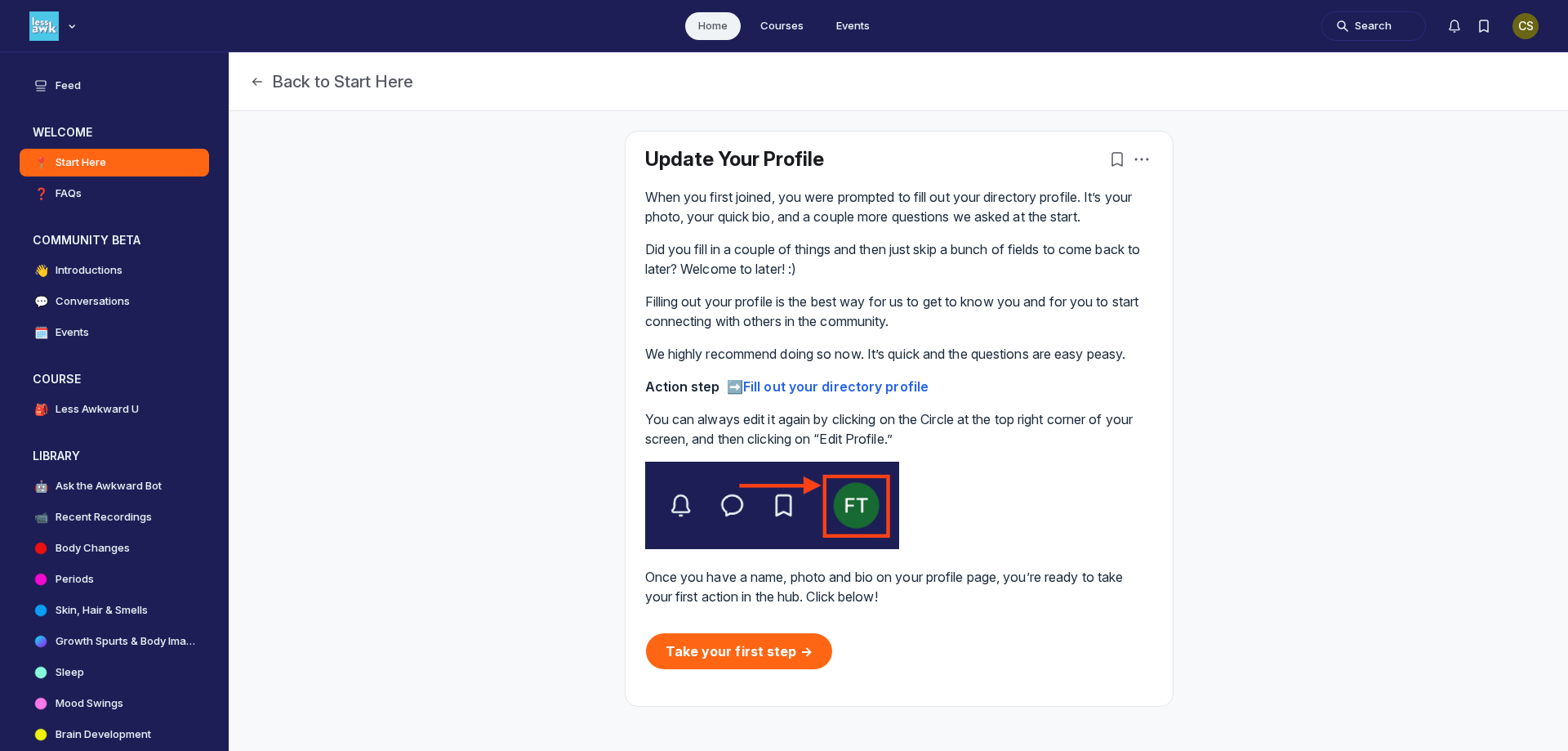
scroll to position [5212, 3128]
click at [777, 647] on link "Take your first step →" at bounding box center [739, 651] width 186 height 36
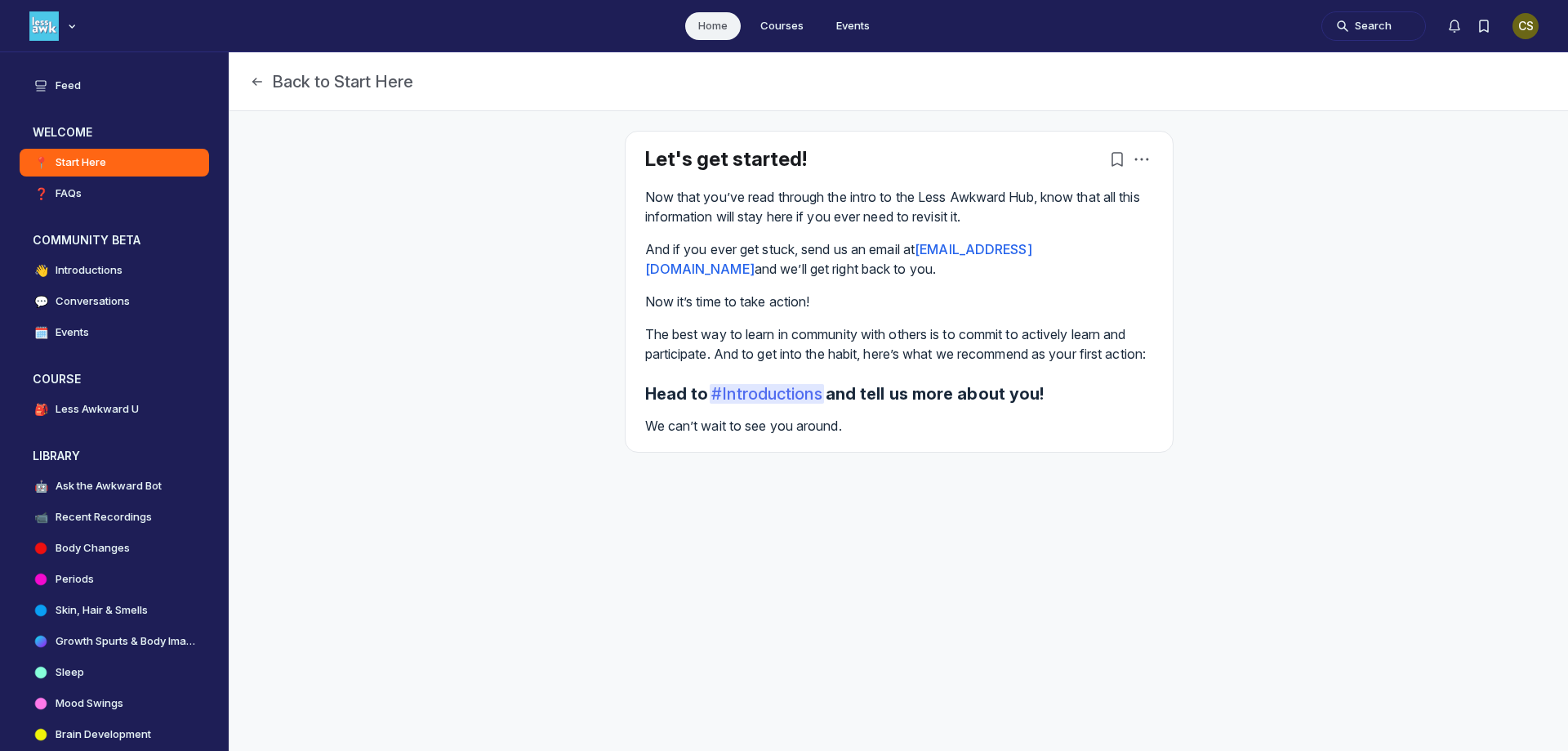
scroll to position [5212, 3128]
click at [769, 403] on span "# Introductions" at bounding box center [767, 394] width 113 height 20
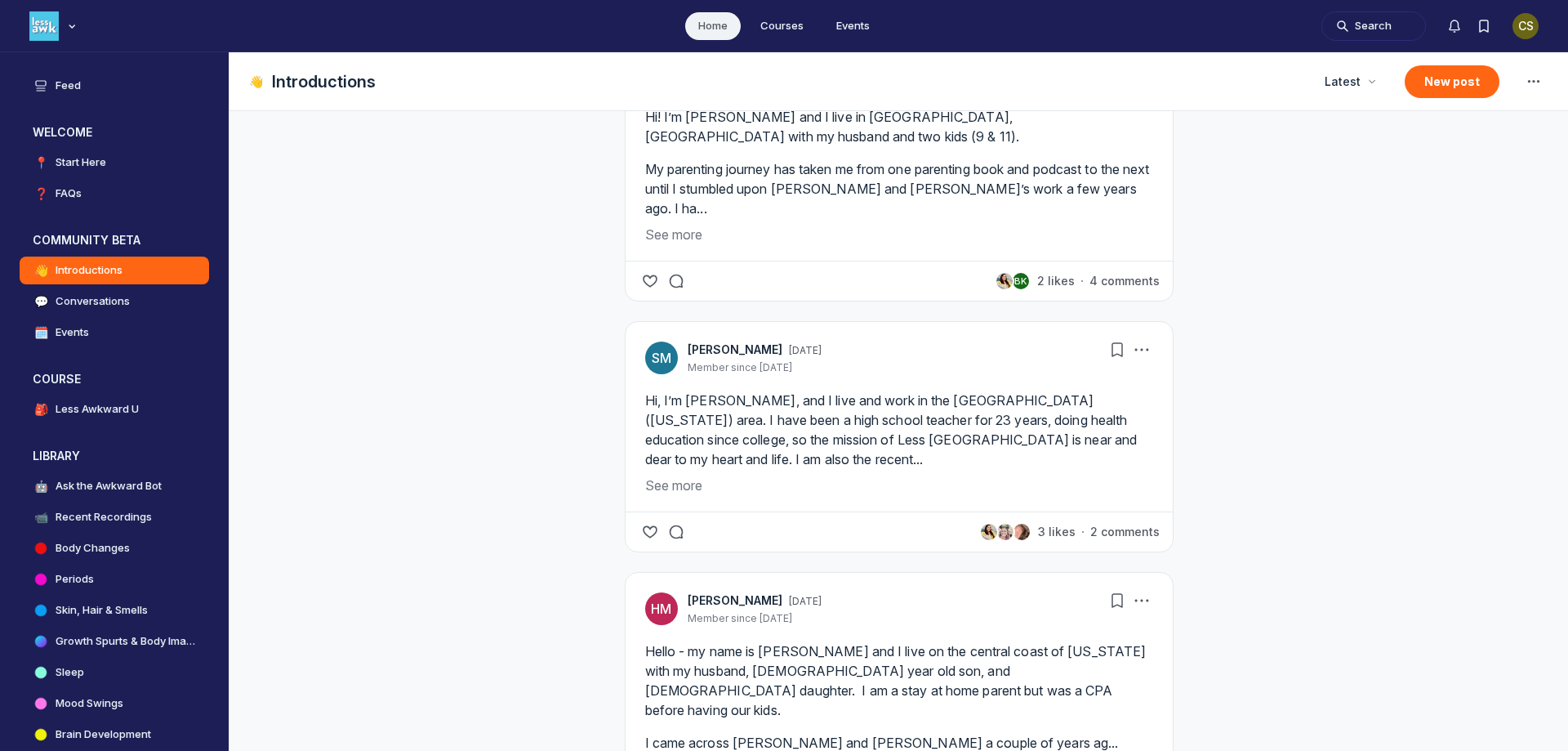
scroll to position [1144, 0]
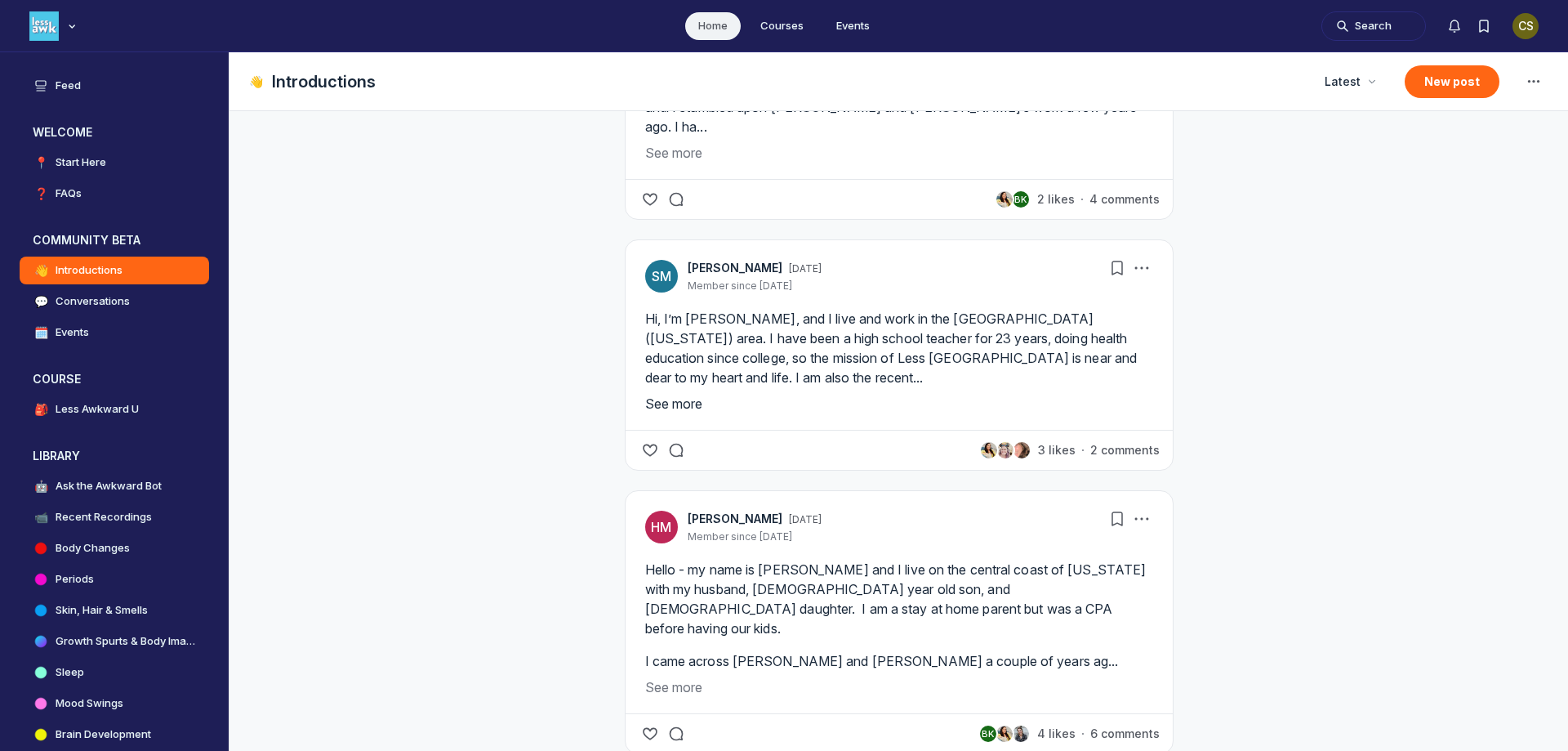
click at [655, 407] on button "See more" at bounding box center [899, 403] width 508 height 20
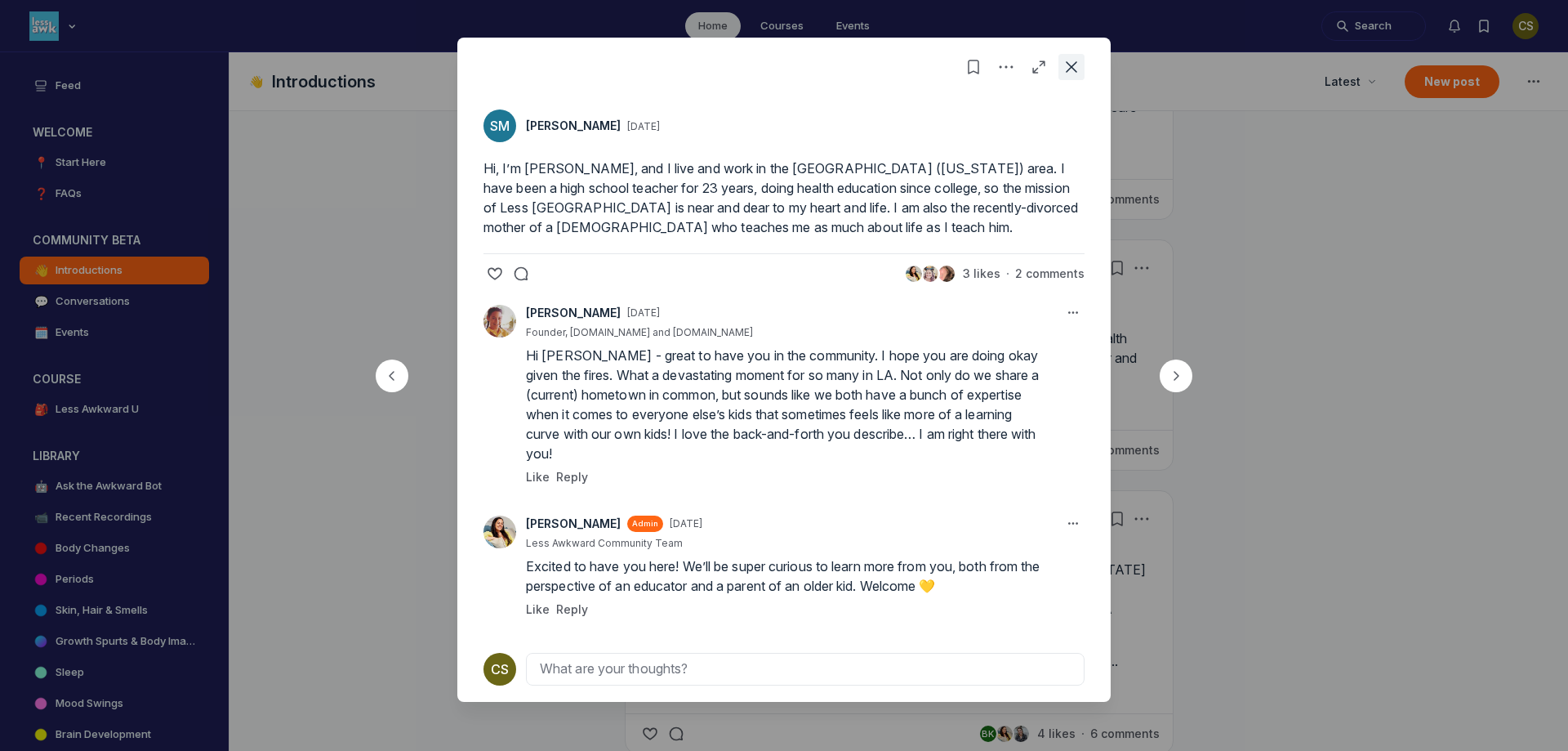
click at [1065, 68] on icon "Close post" at bounding box center [1071, 67] width 16 height 16
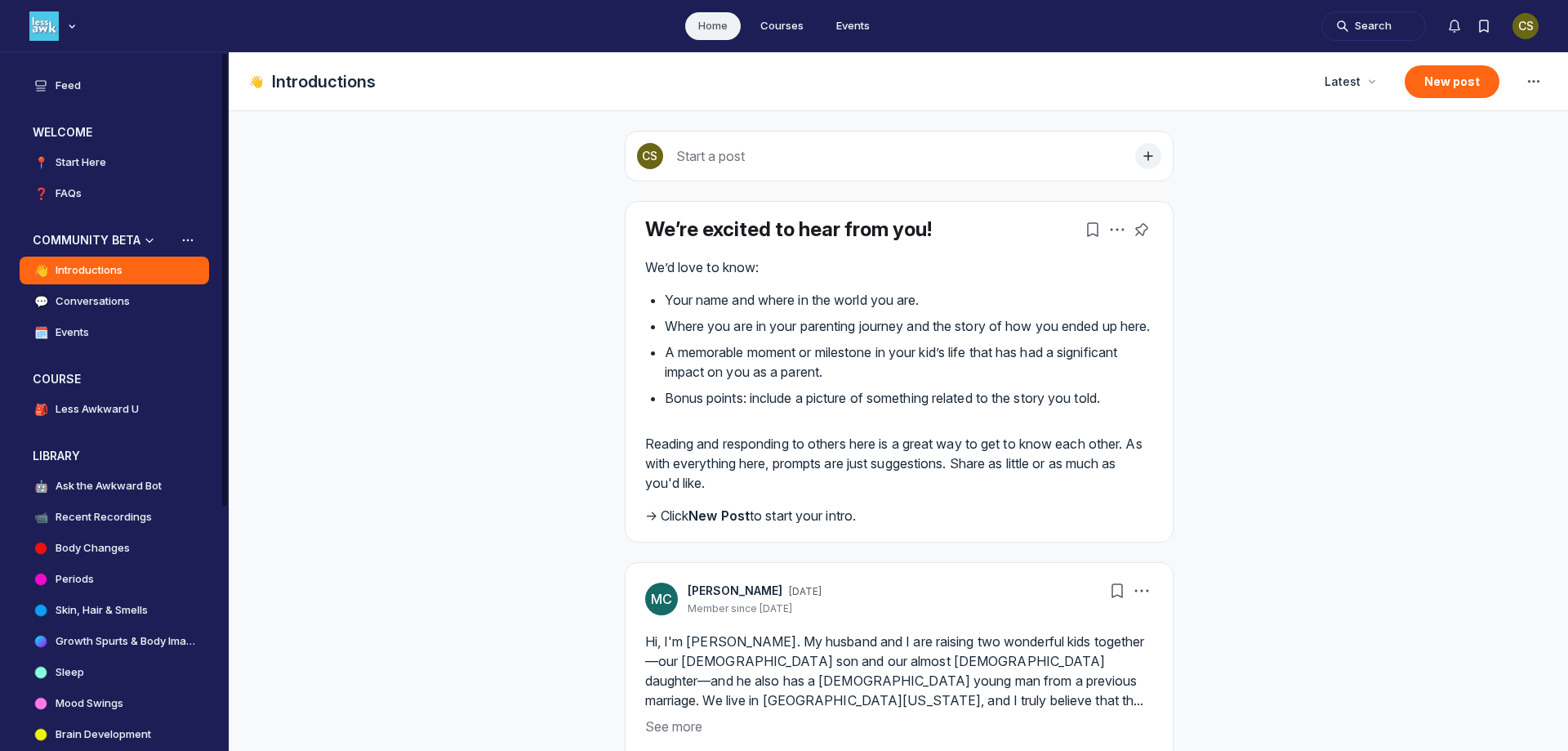
click at [128, 299] on h4 "Conversations" at bounding box center [93, 302] width 75 height 16
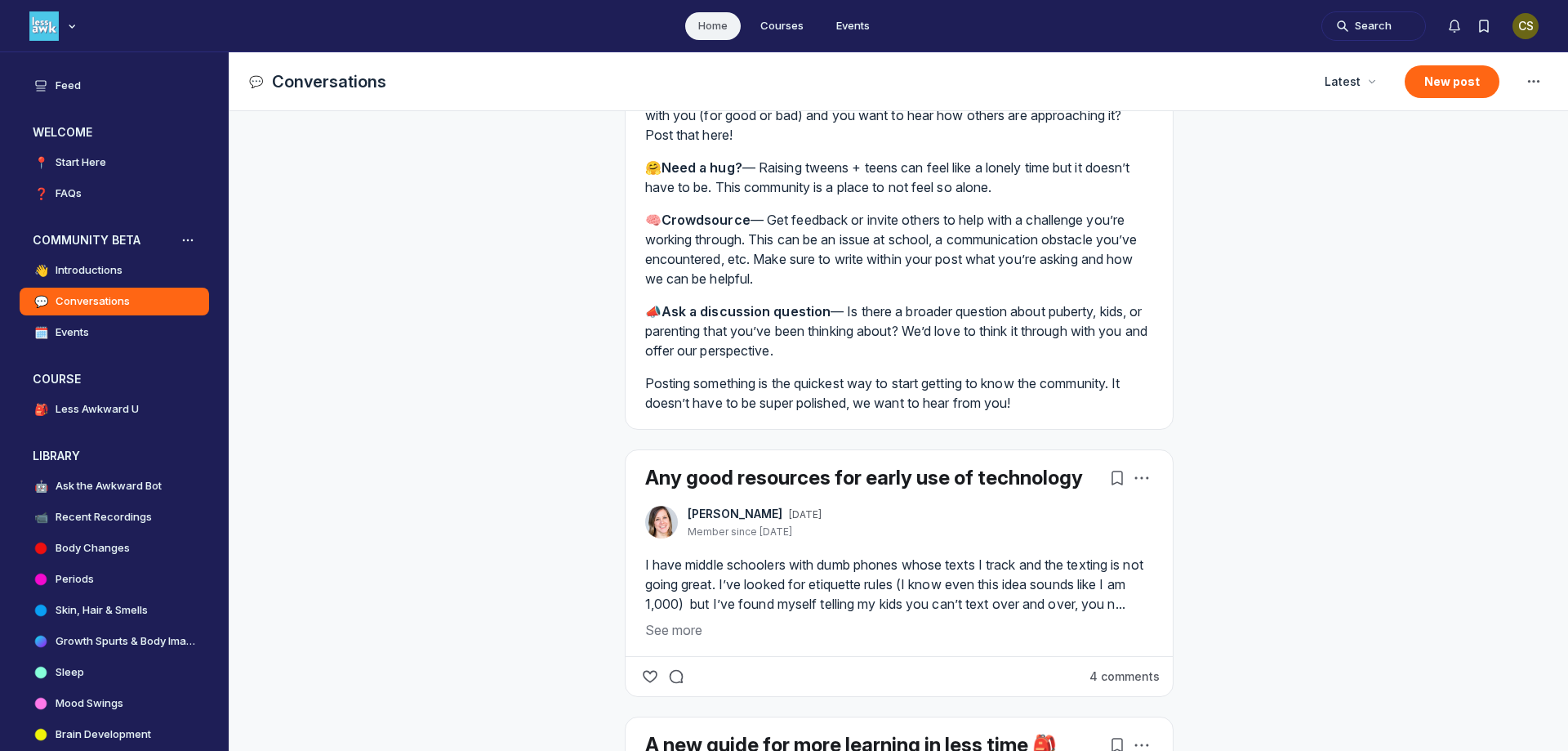
scroll to position [409, 0]
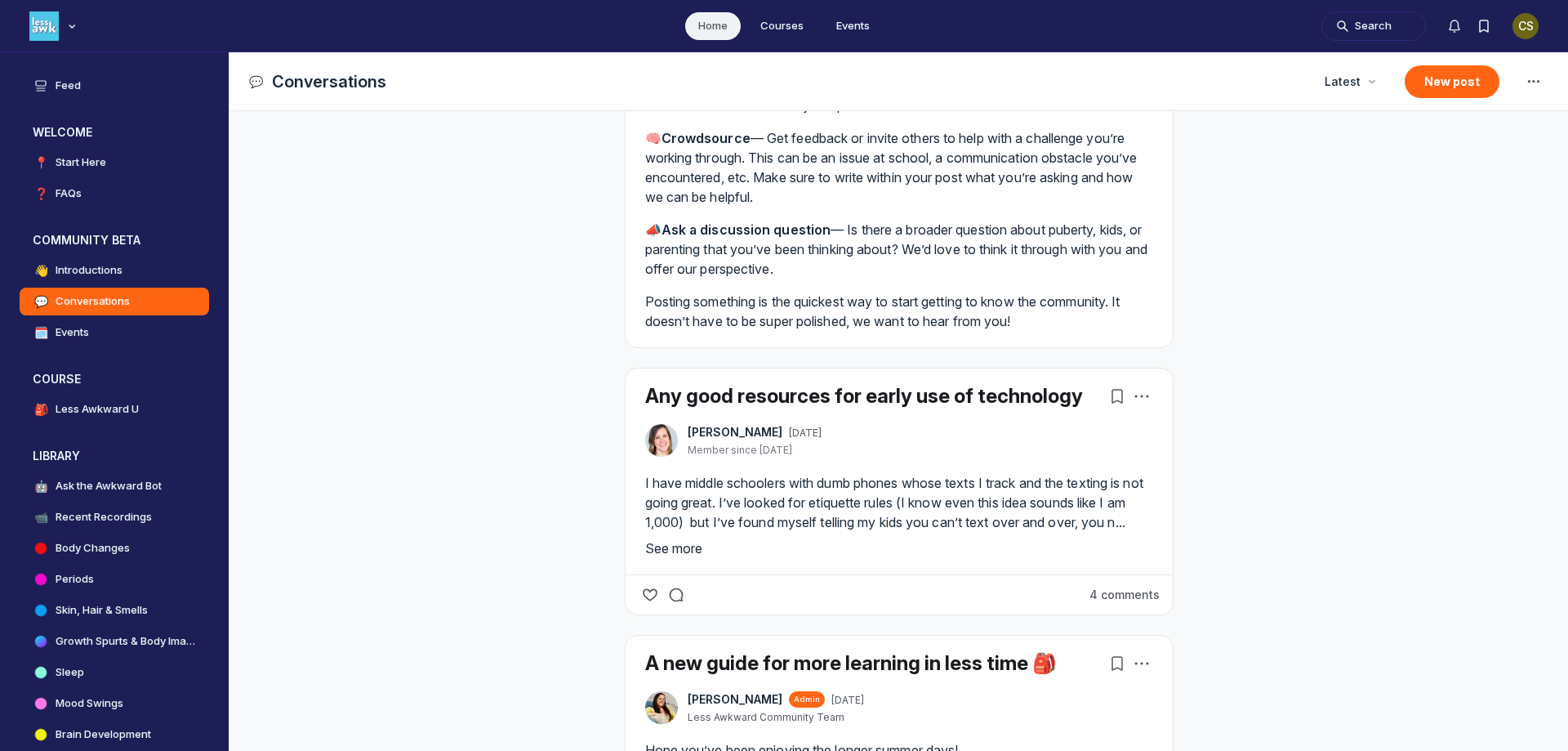
click at [653, 558] on button "See more" at bounding box center [899, 548] width 508 height 20
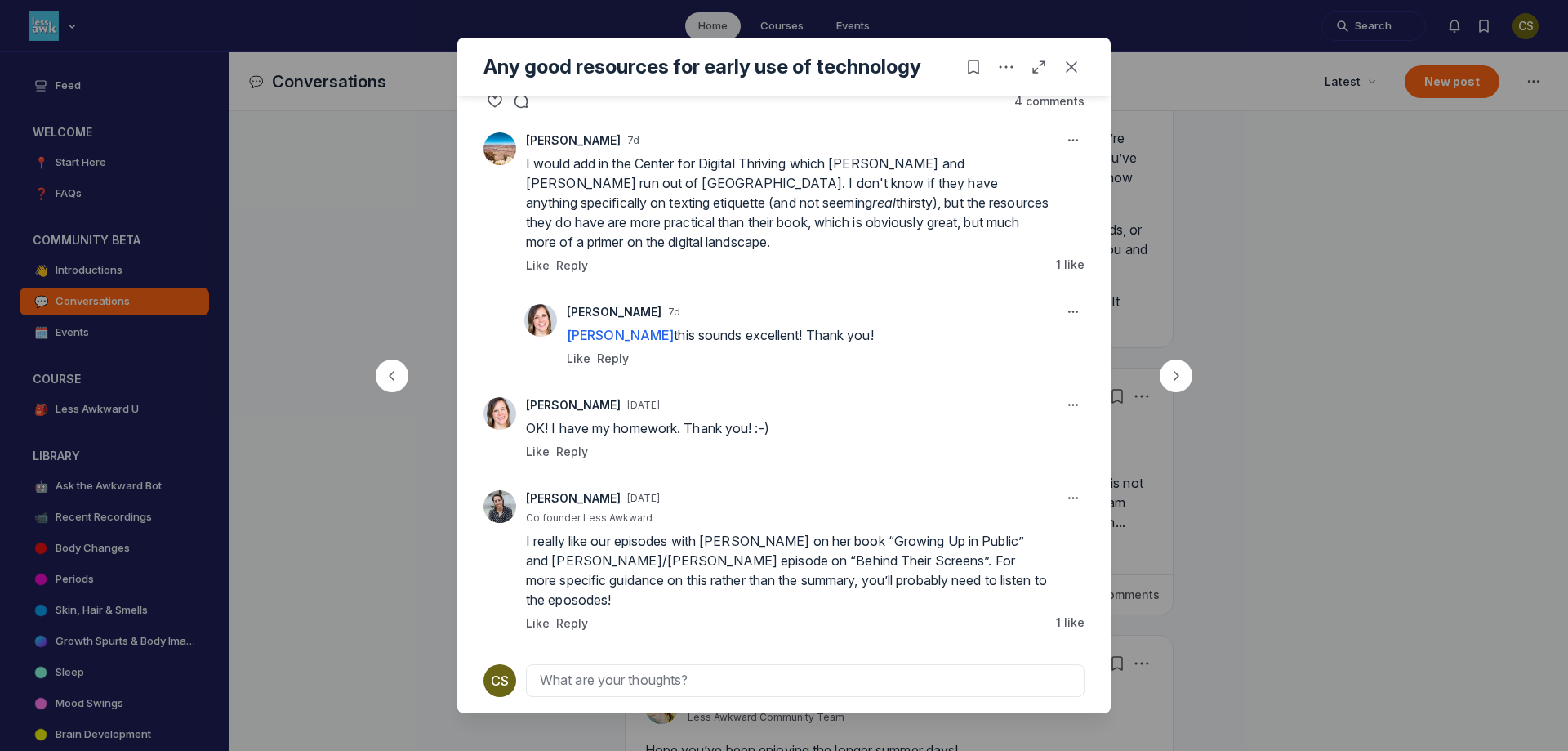
scroll to position [175, 0]
click at [1073, 72] on icon "Close post" at bounding box center [1071, 67] width 16 height 16
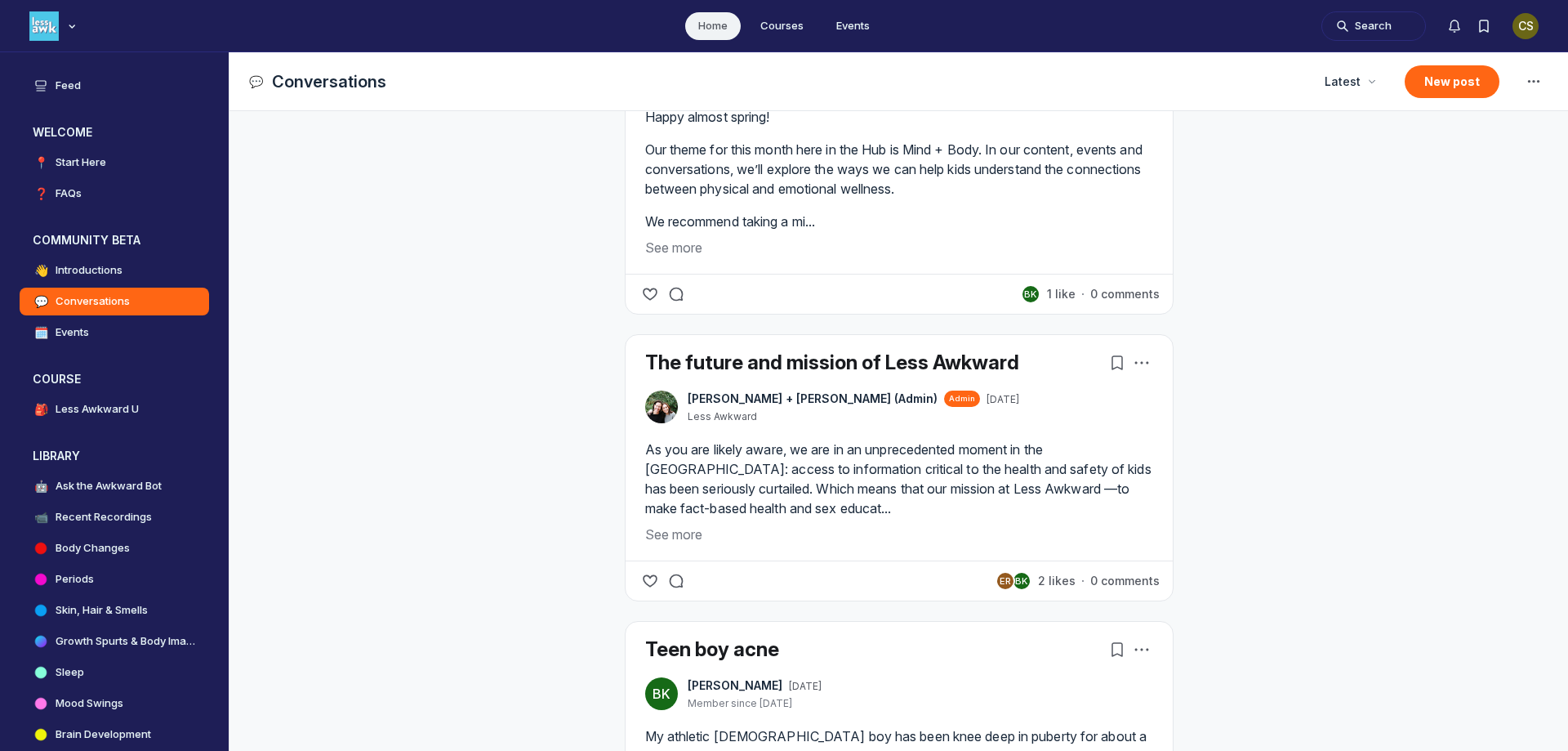
scroll to position [2042, 0]
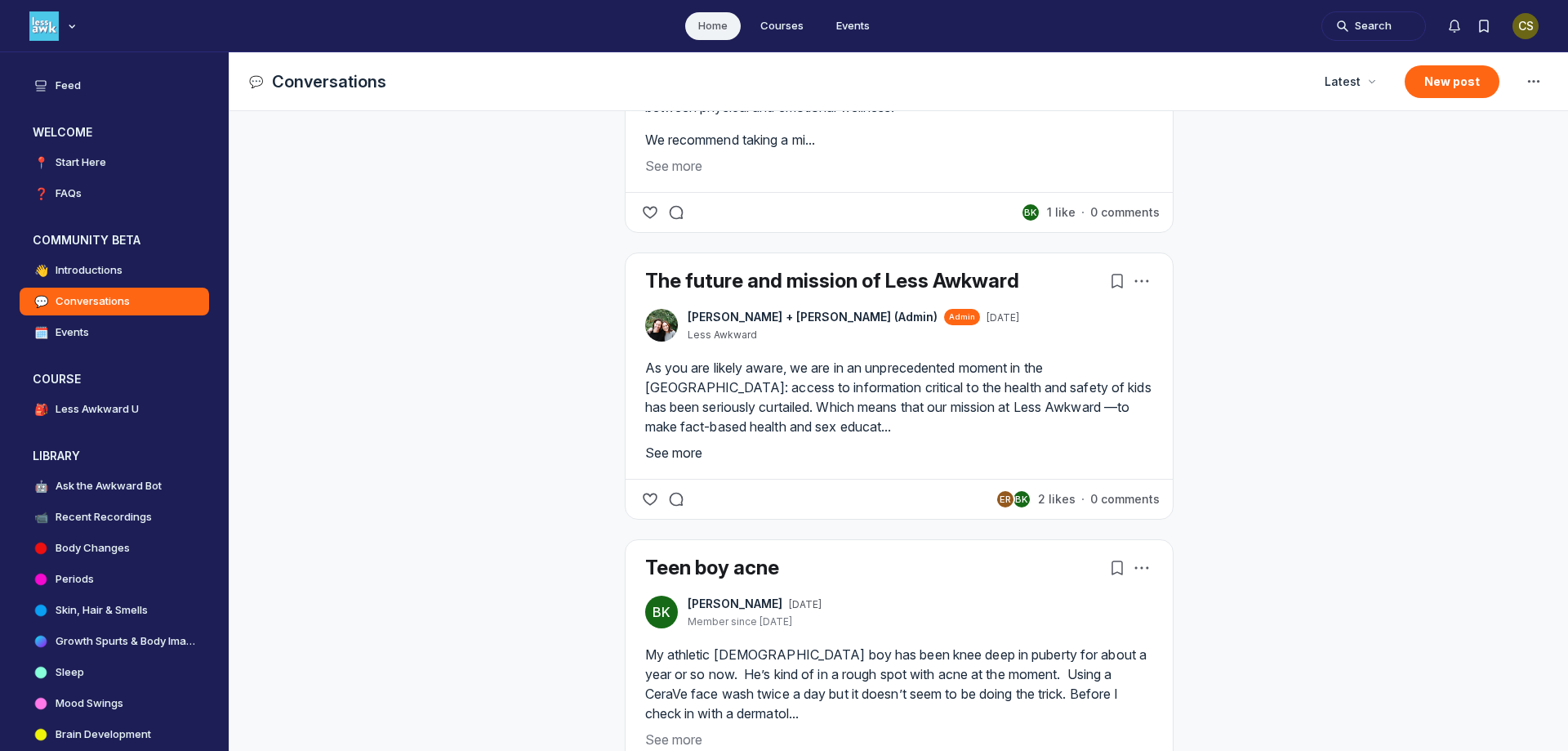
click at [682, 463] on button "See more" at bounding box center [899, 453] width 508 height 20
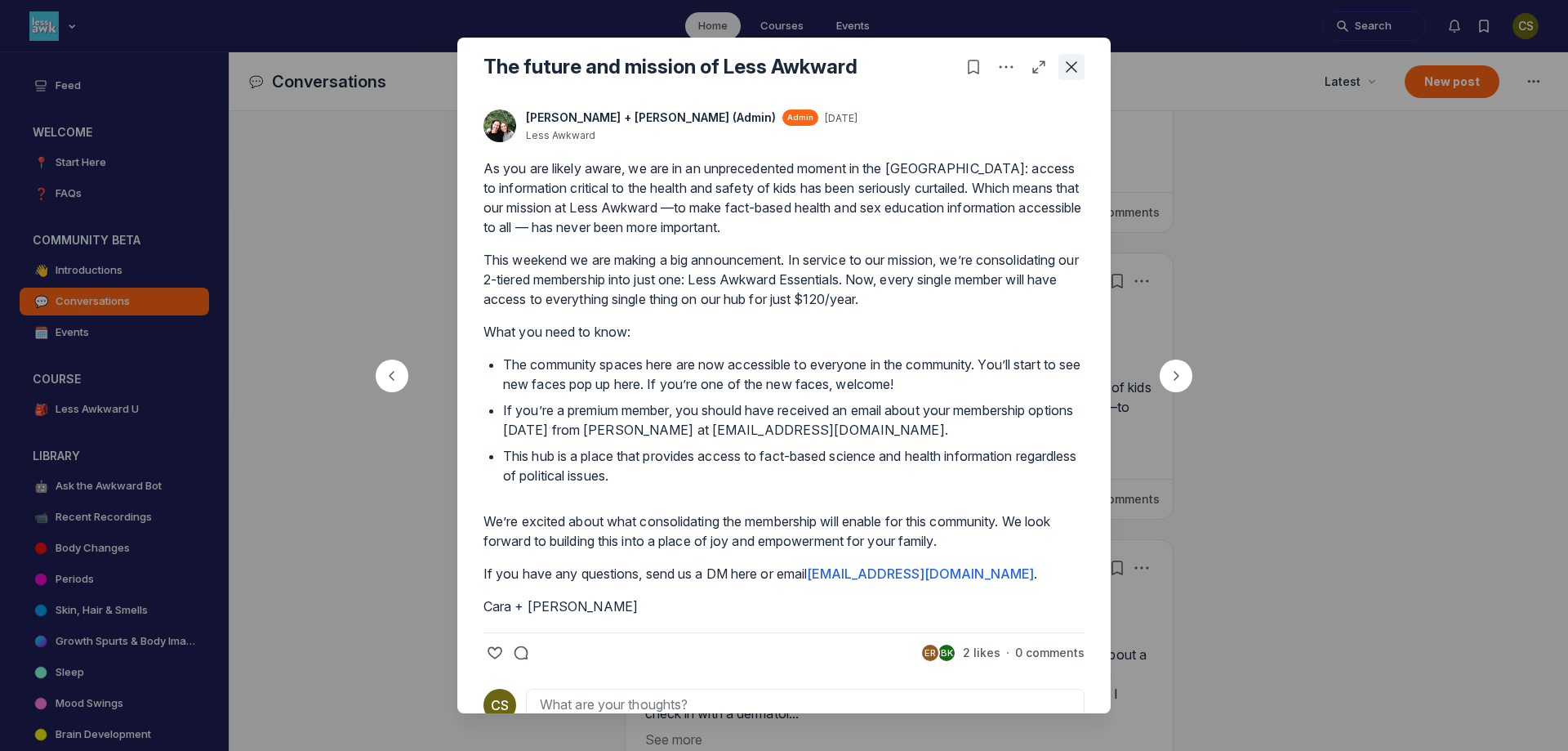
click at [1077, 62] on icon "Close post" at bounding box center [1071, 67] width 16 height 16
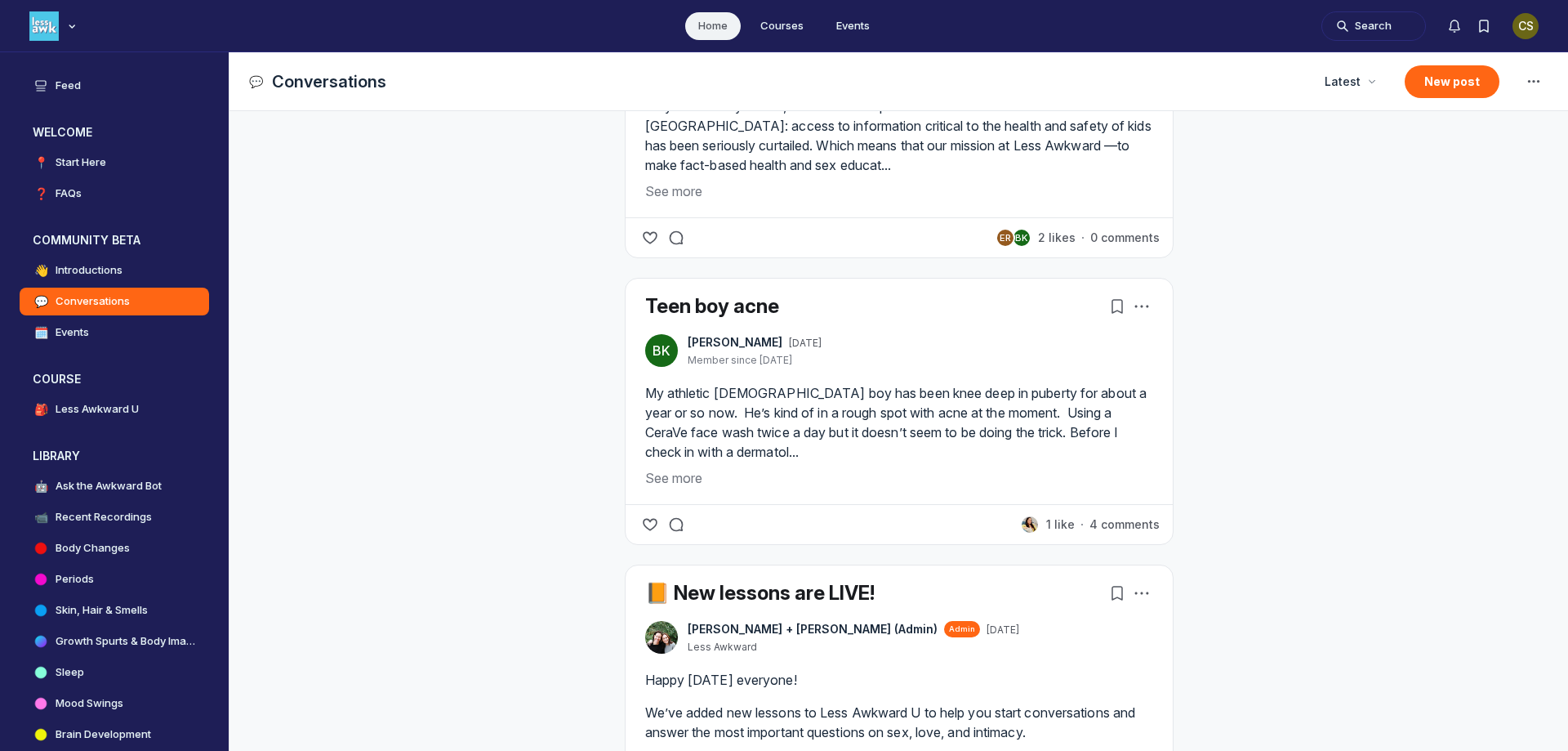
scroll to position [2369, 0]
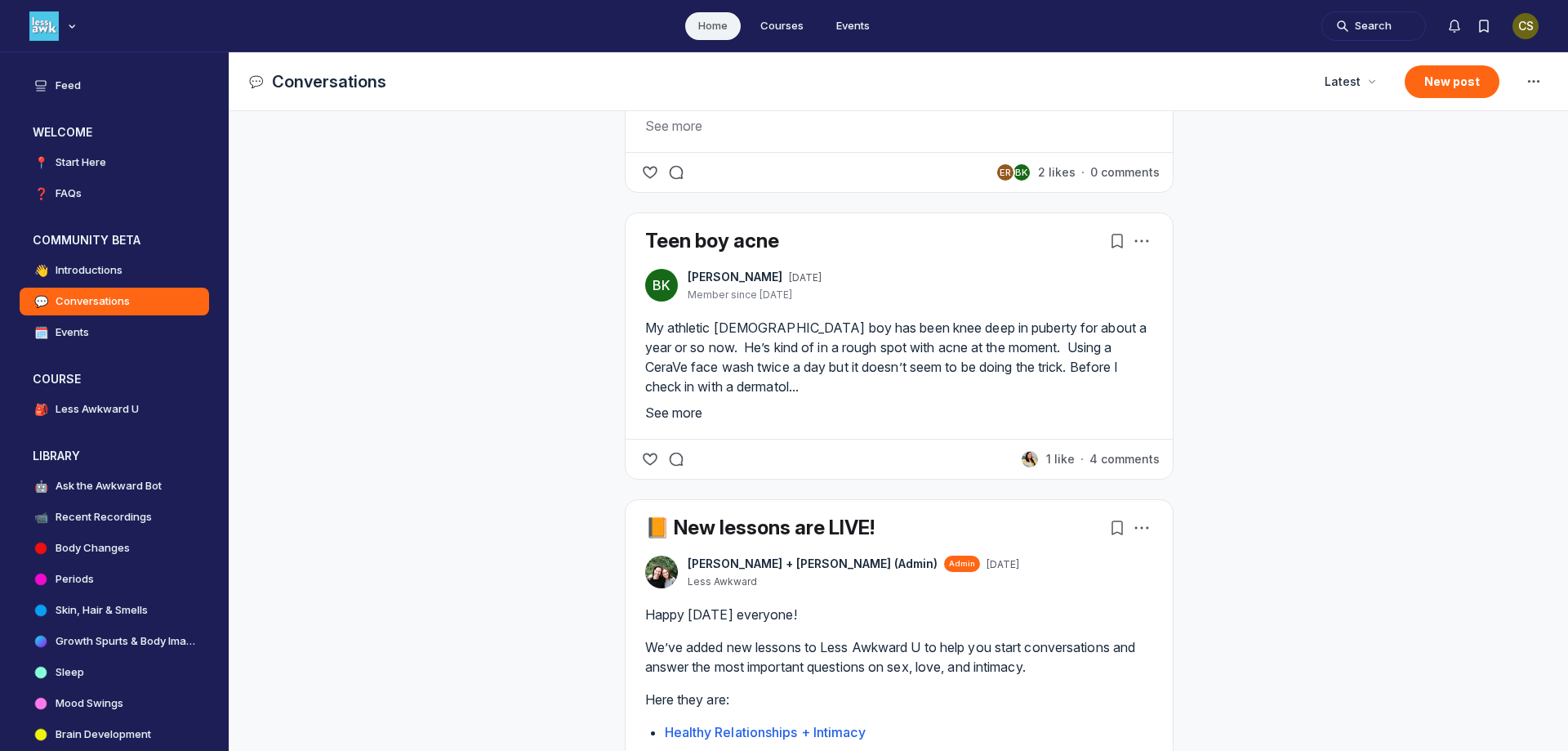
click at [685, 422] on button "See more" at bounding box center [899, 412] width 508 height 20
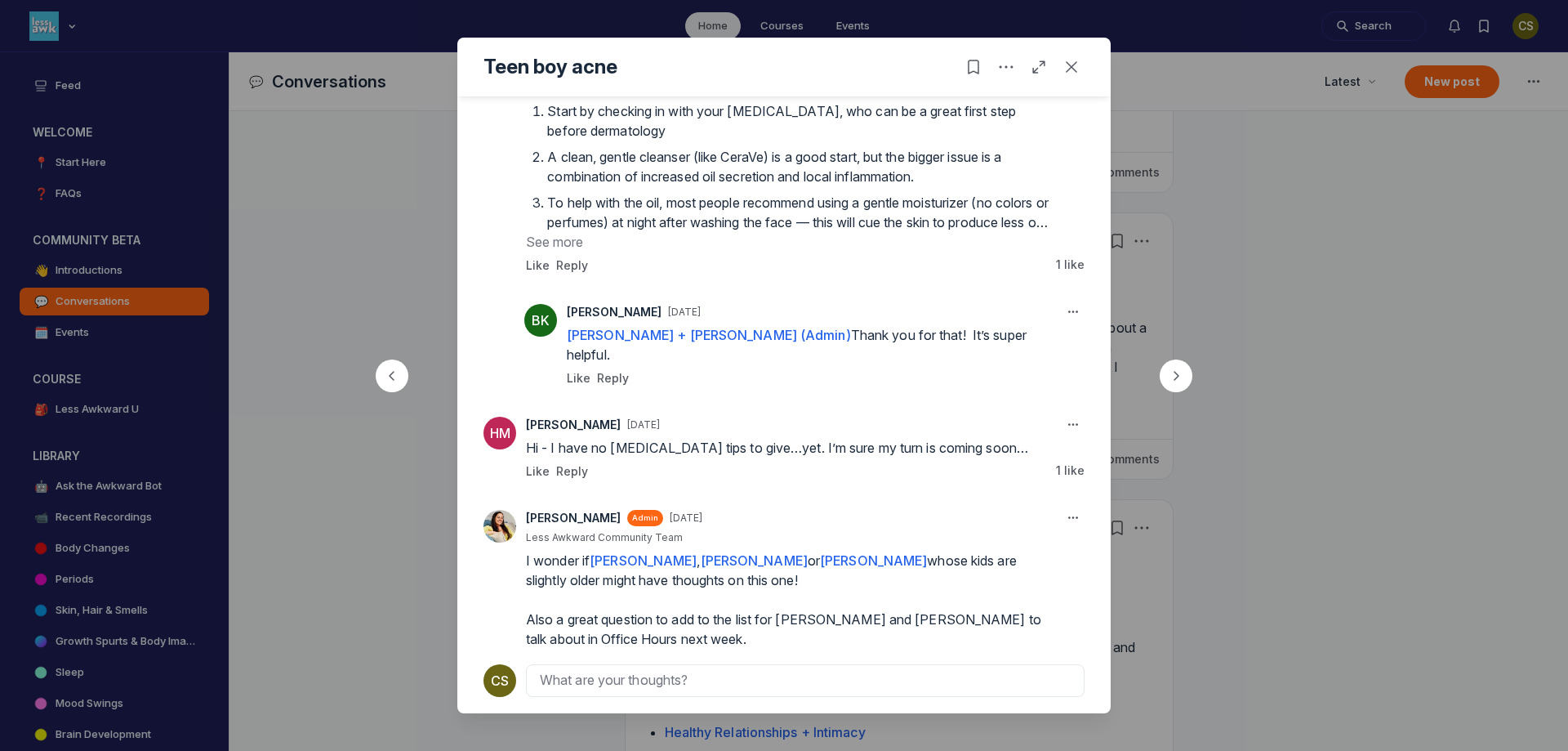
scroll to position [391, 0]
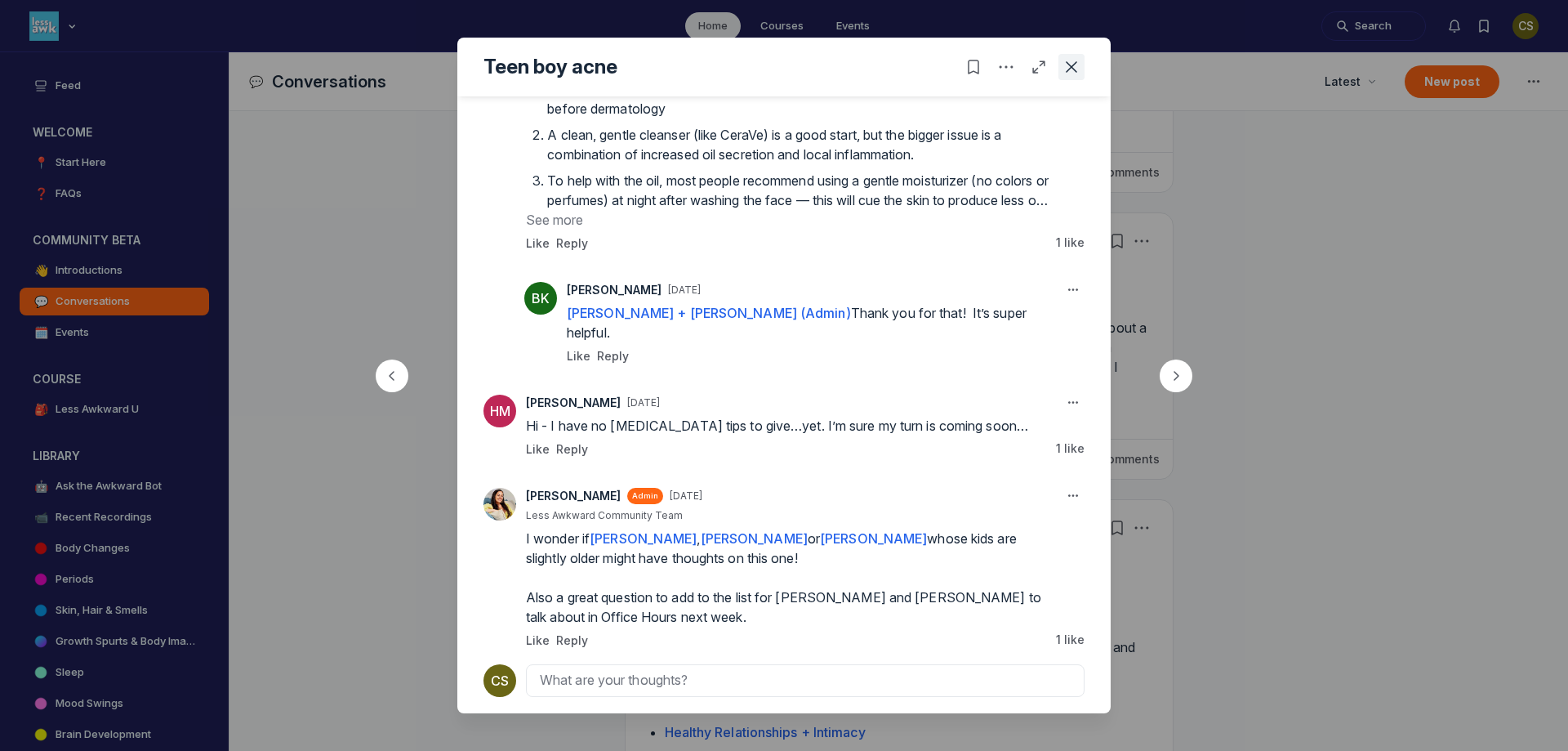
click at [1073, 66] on icon "Close post" at bounding box center [1071, 67] width 16 height 16
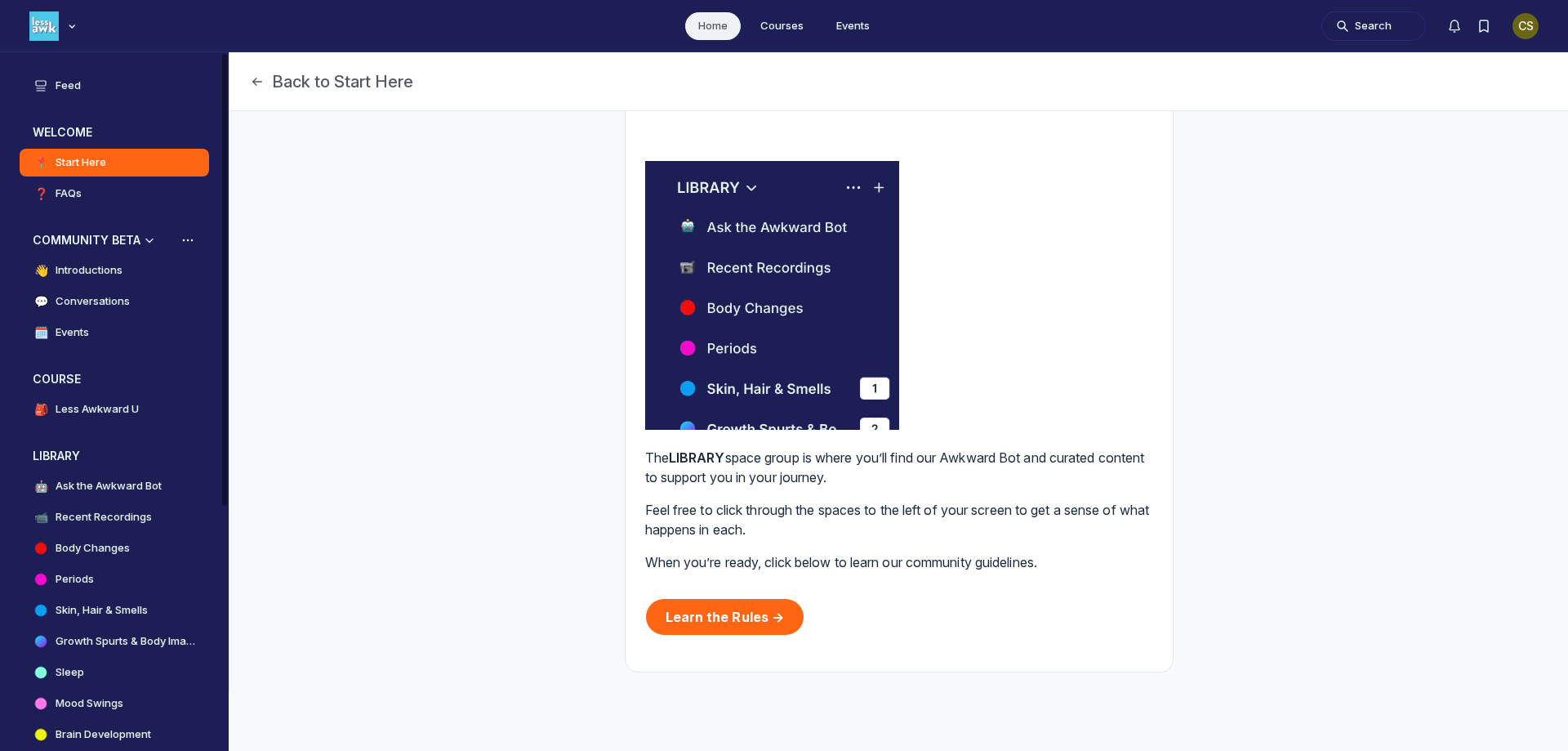
click at [71, 330] on h4 "Events" at bounding box center [72, 332] width 33 height 16
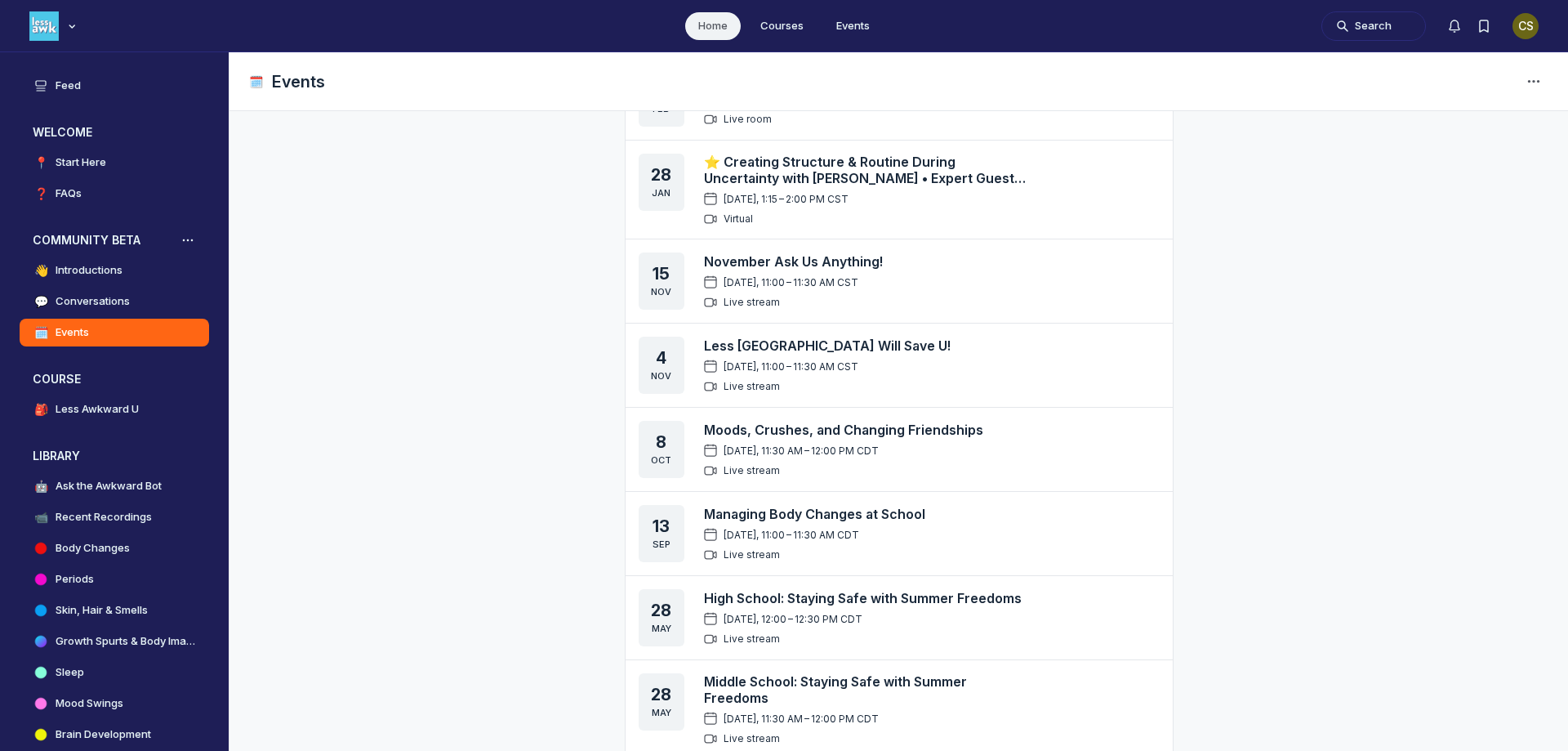
scroll to position [1063, 0]
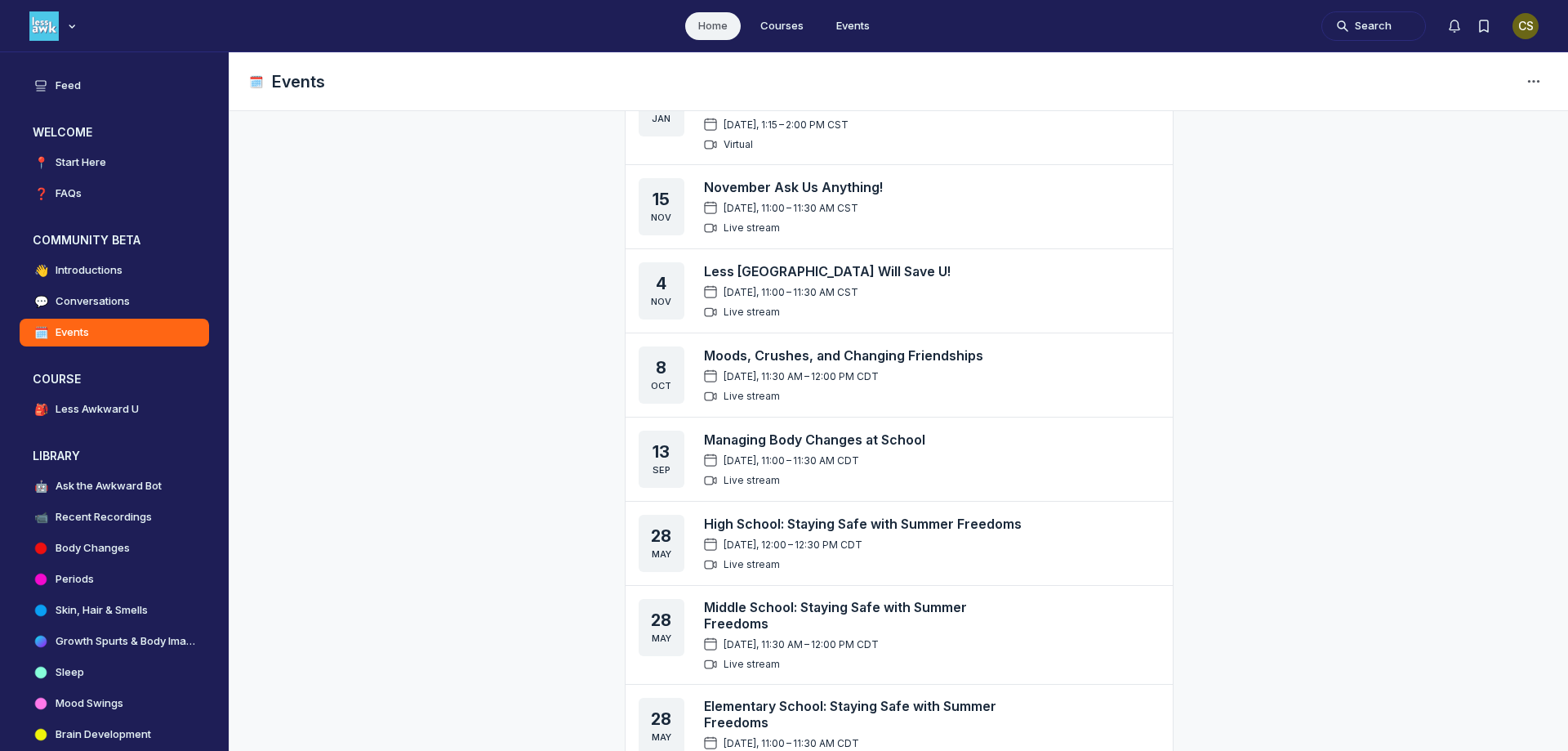
click at [755, 439] on link "Managing Body Changes at School" at bounding box center [815, 439] width 221 height 16
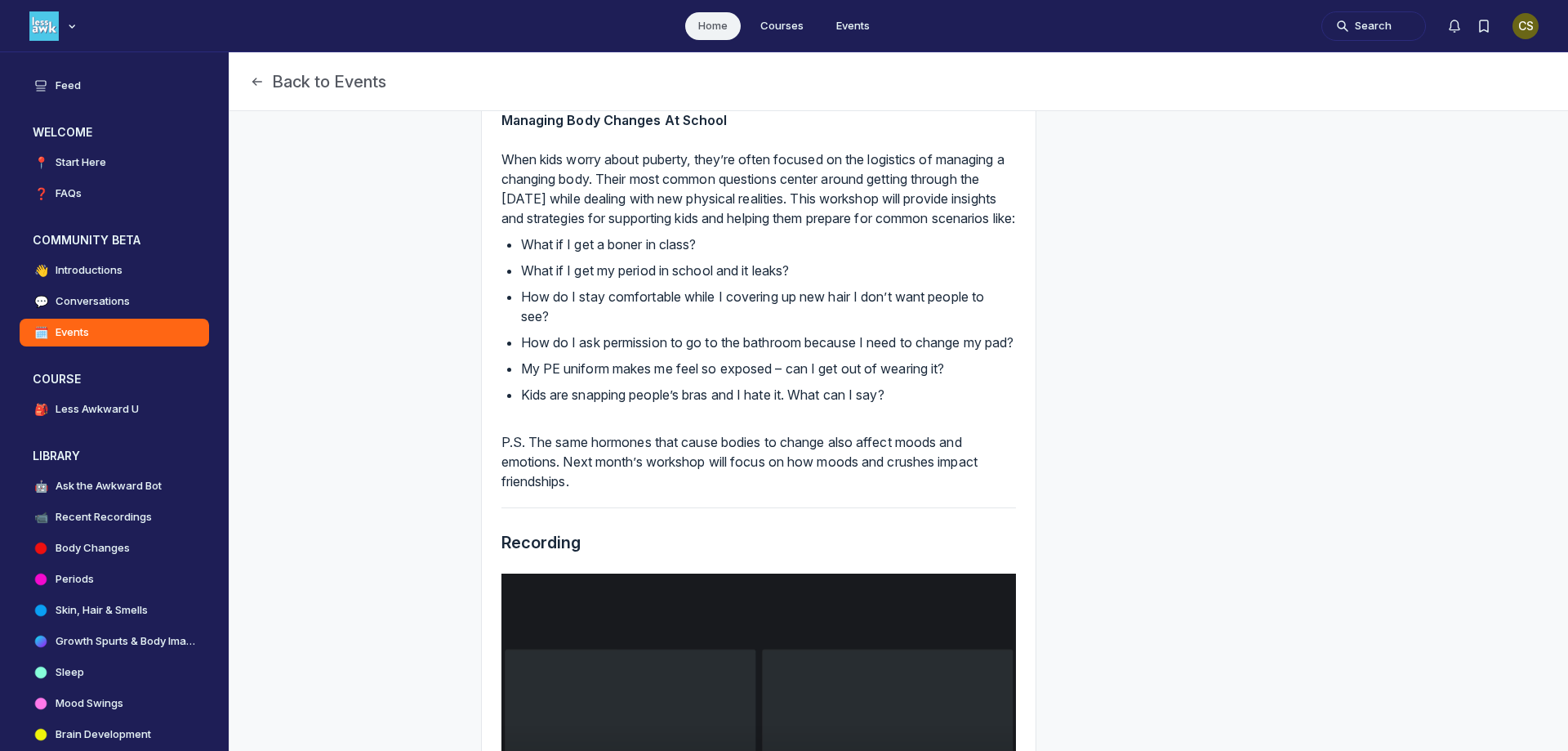
scroll to position [145, 0]
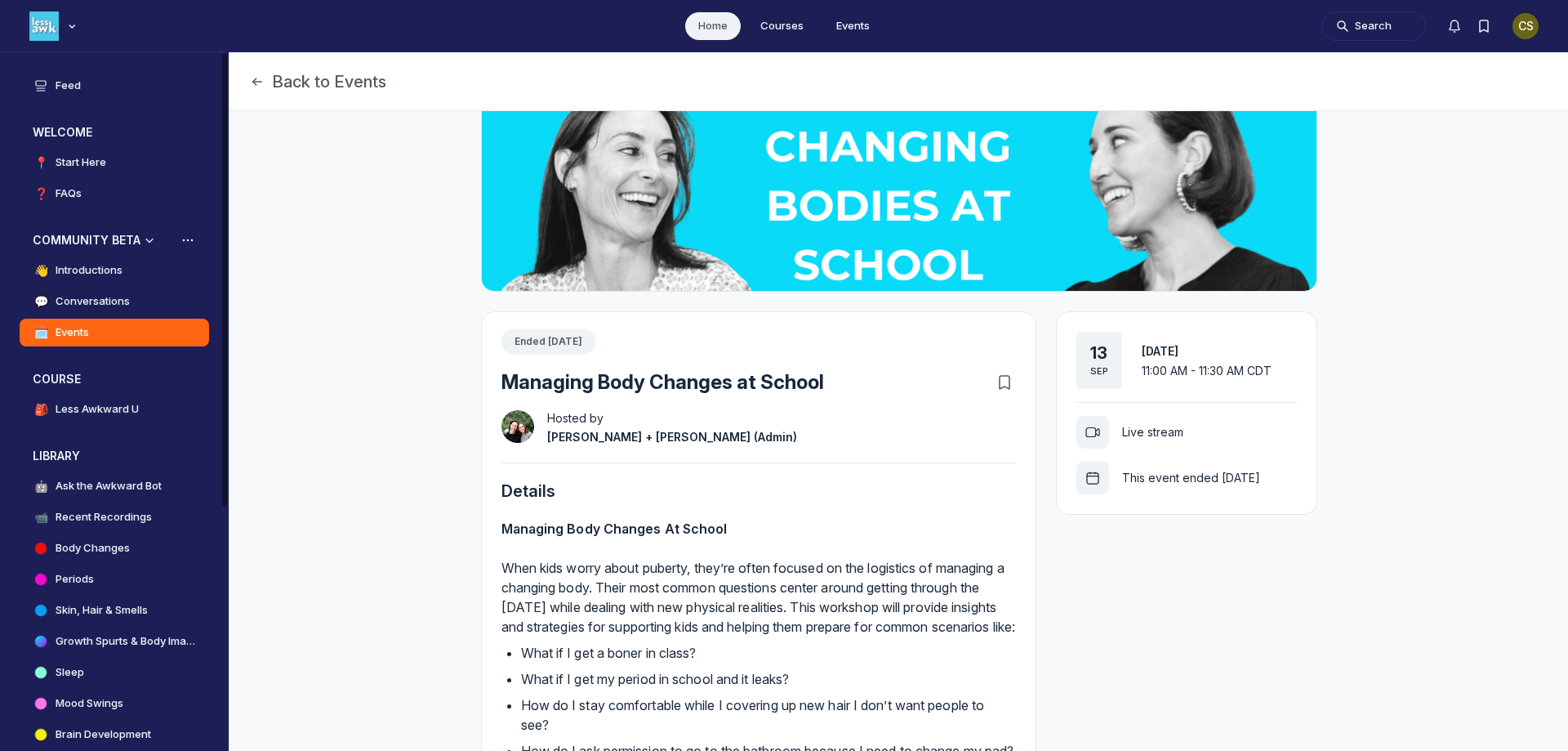
click at [72, 330] on h4 "Events" at bounding box center [72, 332] width 33 height 16
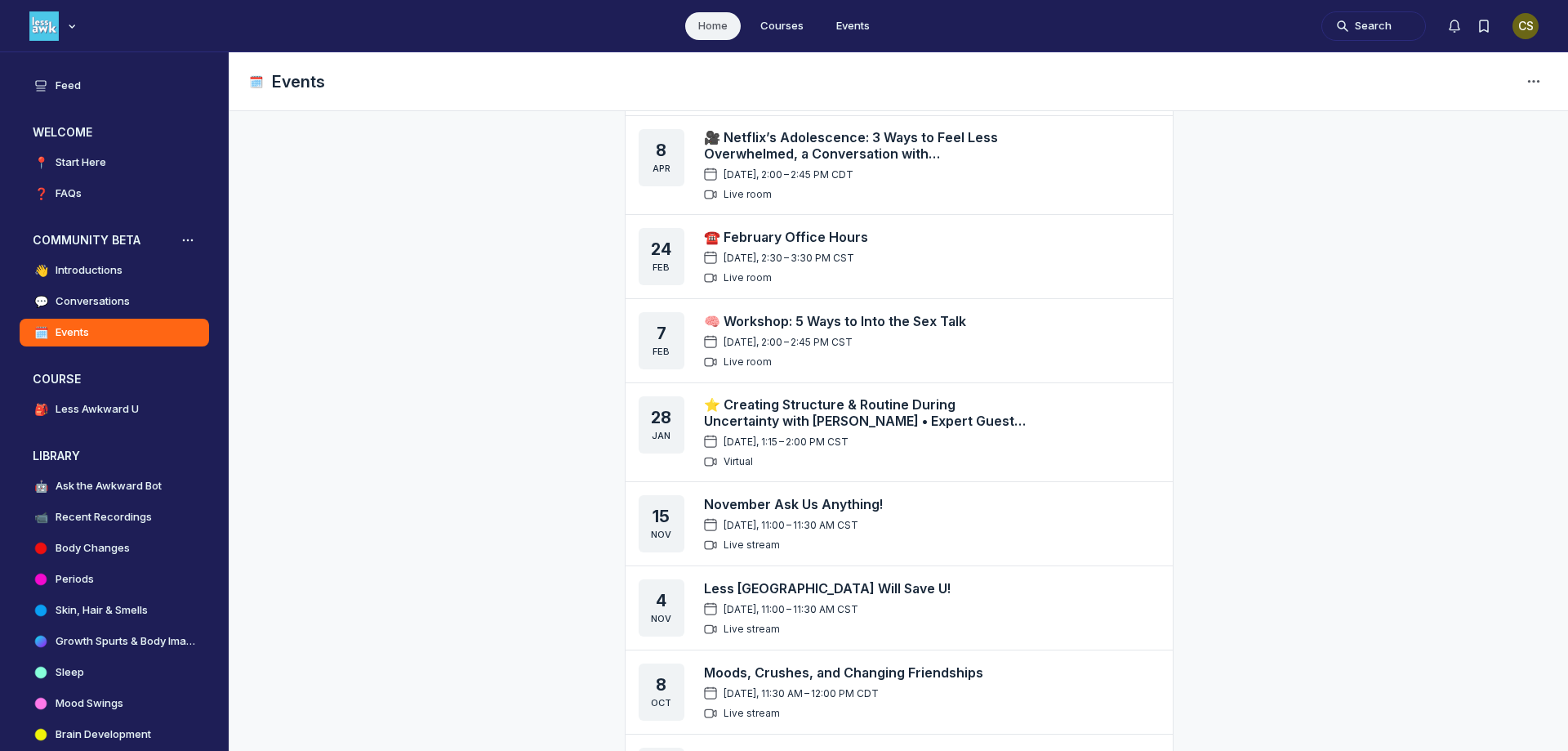
scroll to position [709, 0]
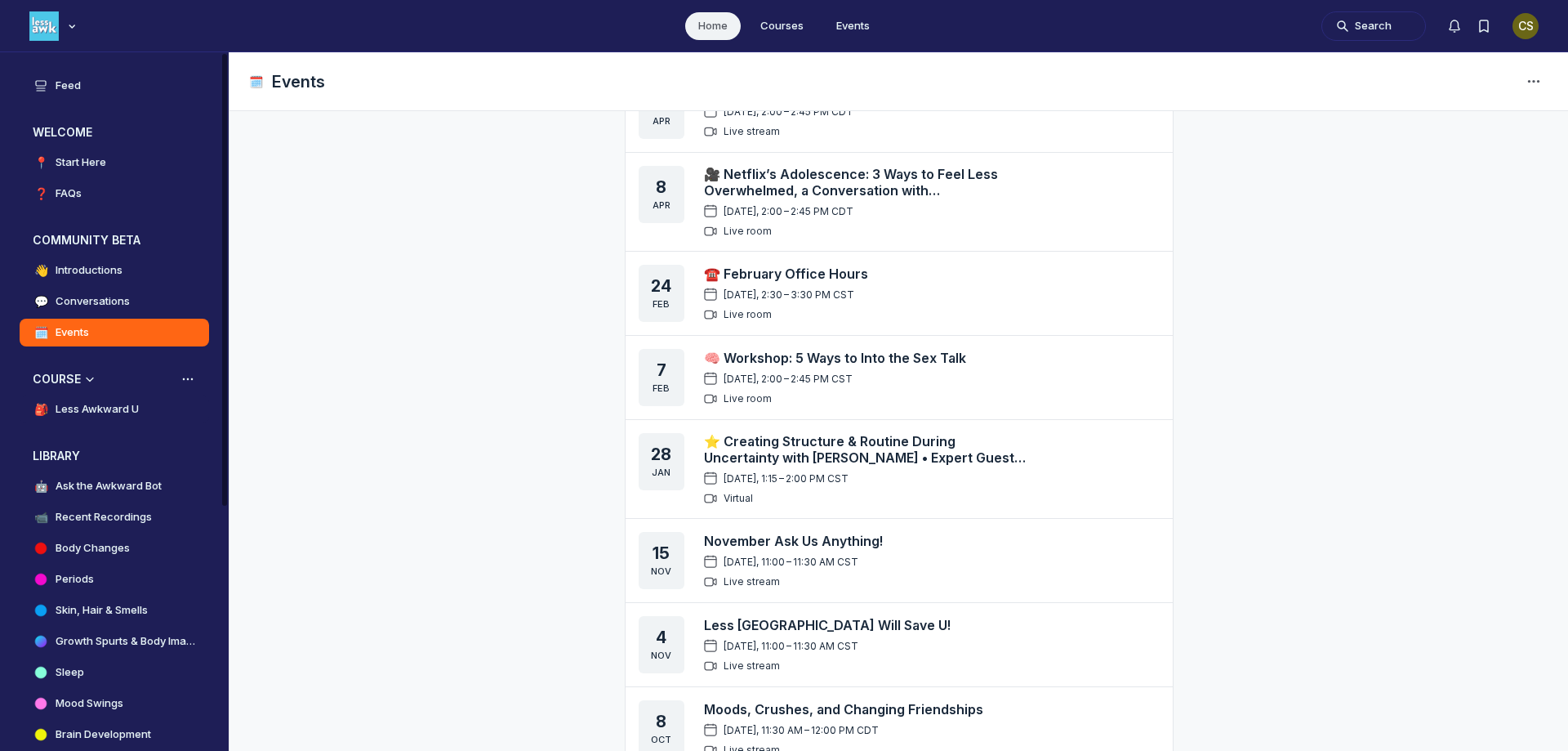
click at [97, 406] on h4 "Less Awkward U" at bounding box center [97, 410] width 84 height 16
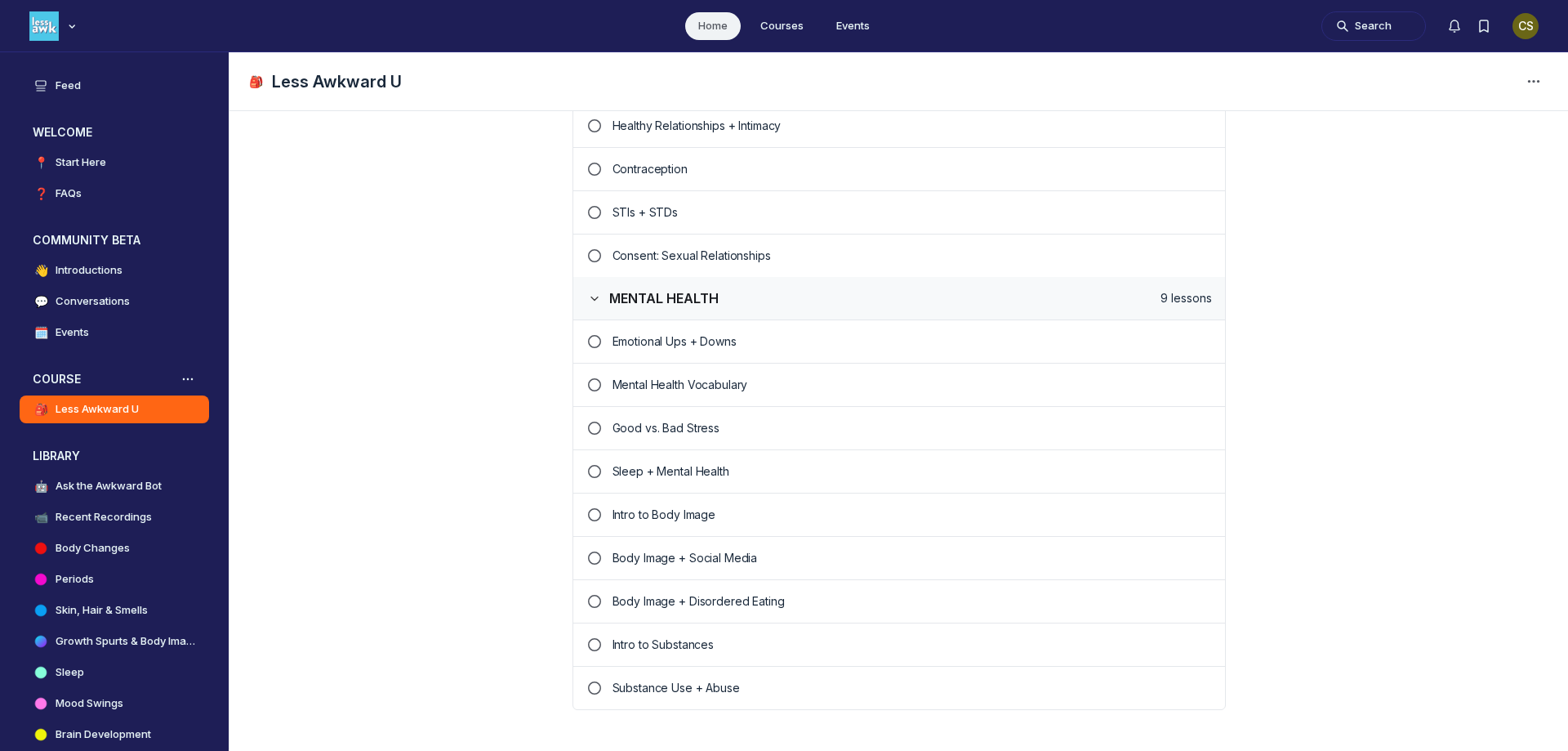
scroll to position [2100, 0]
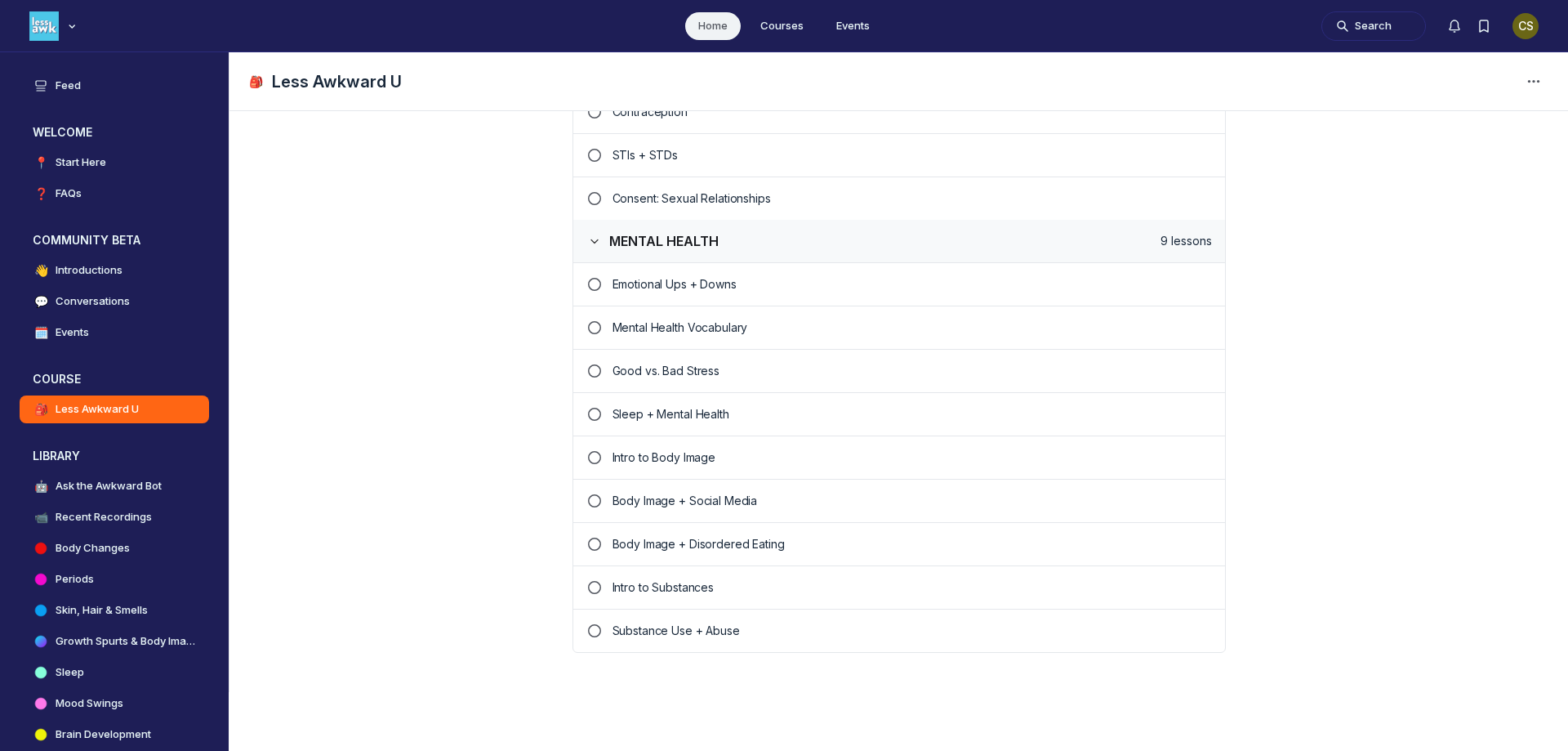
click at [588, 547] on use "Lesson incomplete" at bounding box center [594, 545] width 13 height 13
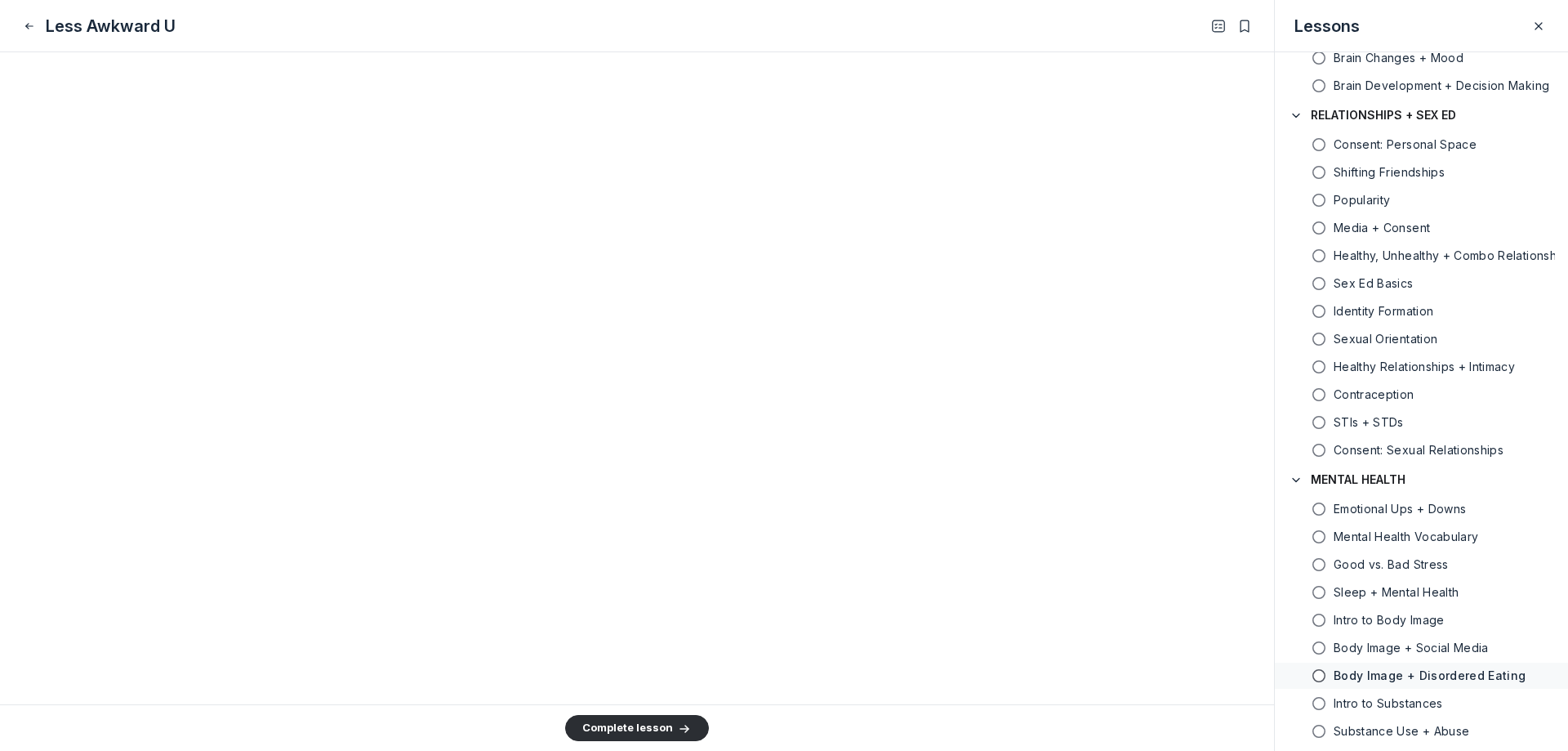
scroll to position [3594, 0]
click at [1041, 448] on main "Lesson 47 of 49 Body Image + Disordered Eating The world has changed… and so ha…" at bounding box center [637, 378] width 1275 height 652
click at [1139, 551] on main "Lesson 47 of 49 Body Image + Disordered Eating The world has changed… and so ha…" at bounding box center [637, 378] width 1275 height 652
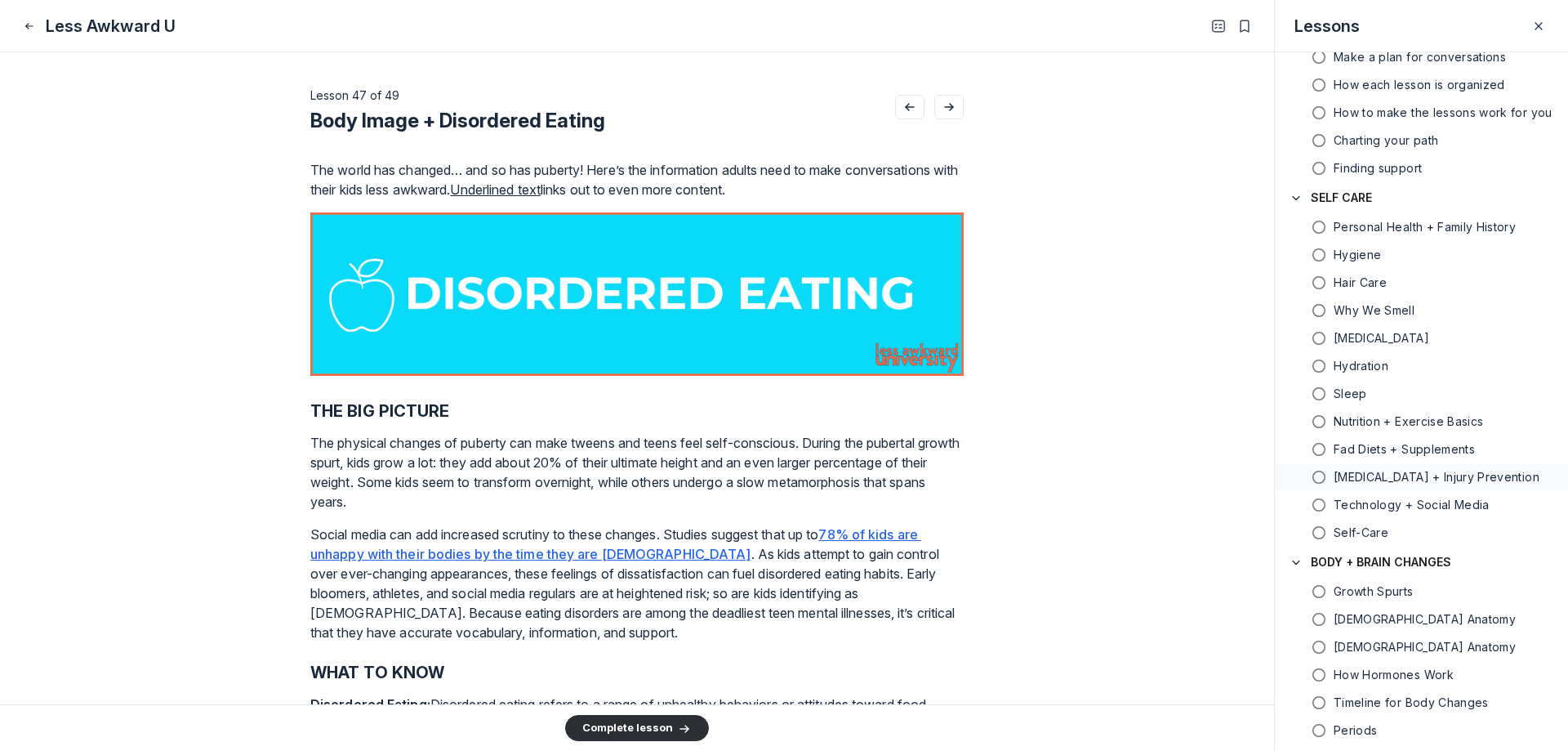
scroll to position [0, 0]
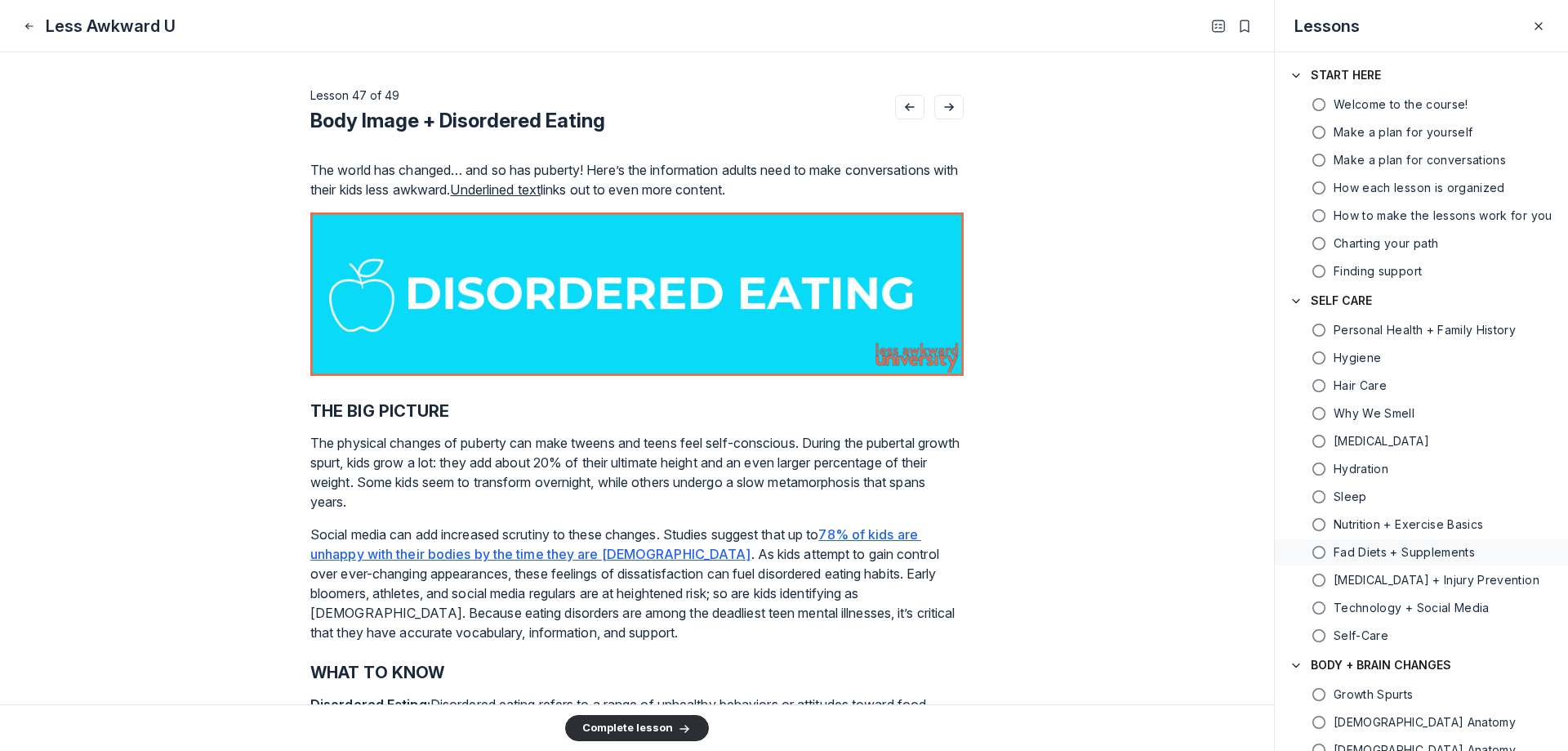
click at [1324, 555] on use at bounding box center [1320, 553] width 13 height 13
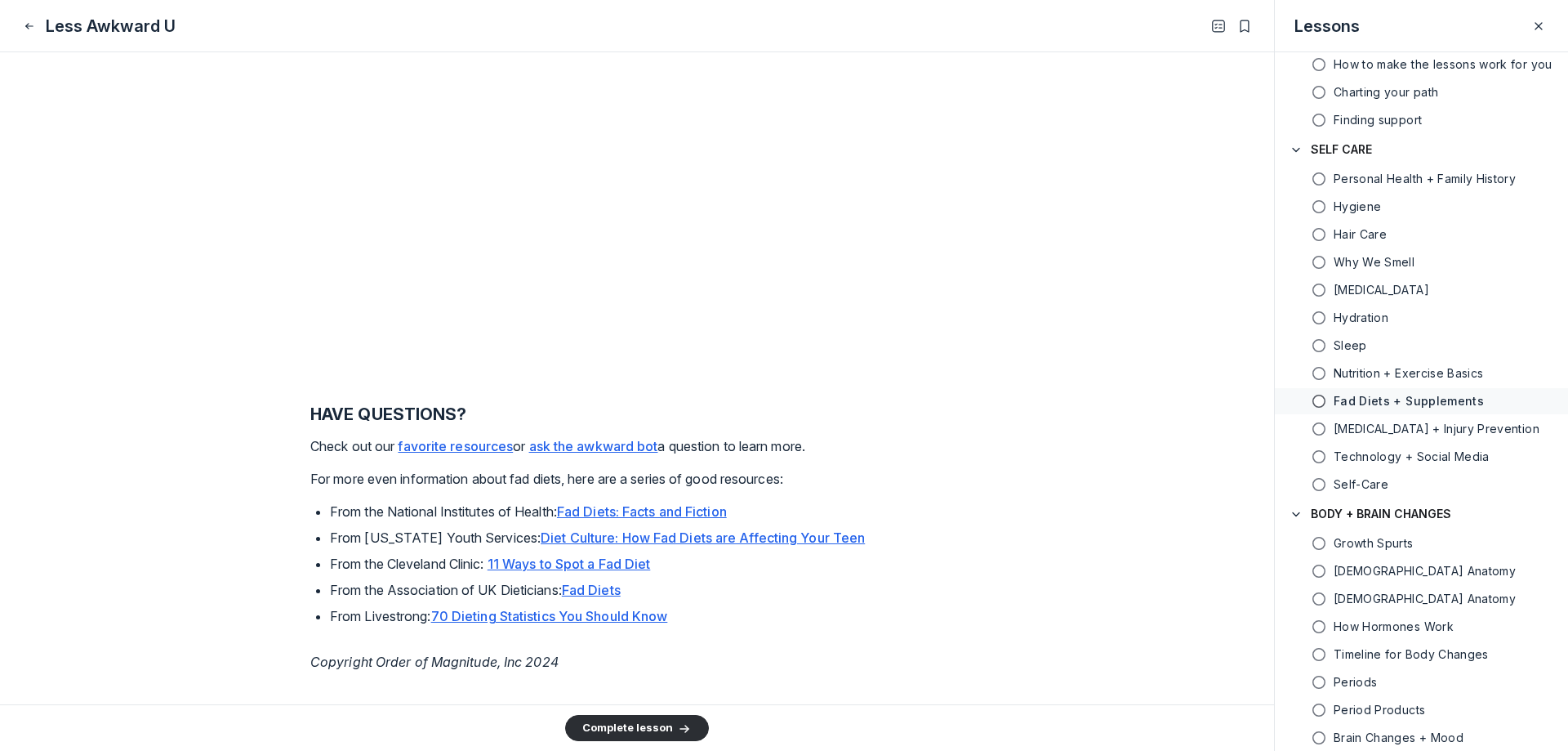
scroll to position [3596, 0]
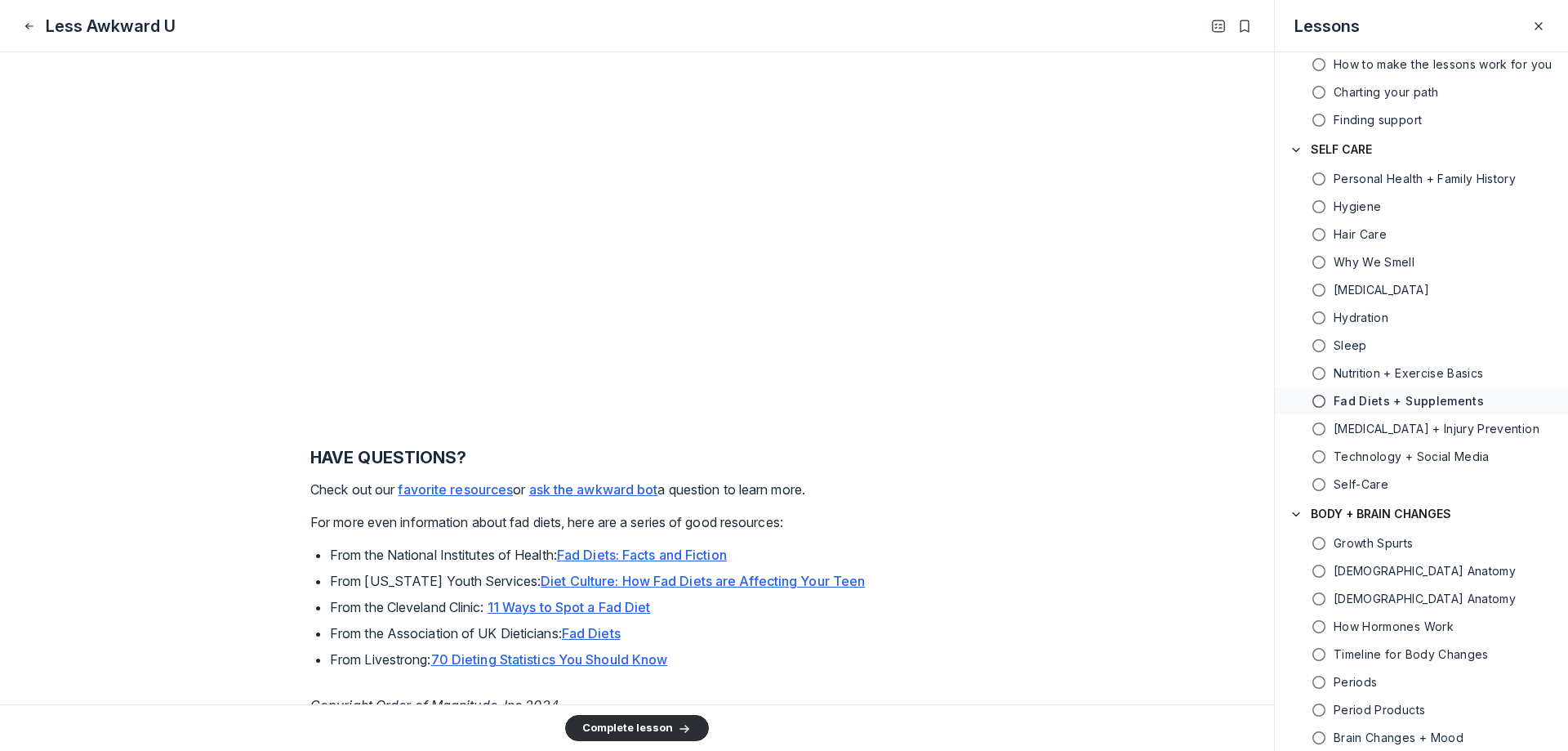
click at [176, 581] on main "Lesson 16 of 49 Fad Diets + Supplements The world has changed… and so has puber…" at bounding box center [637, 378] width 1275 height 652
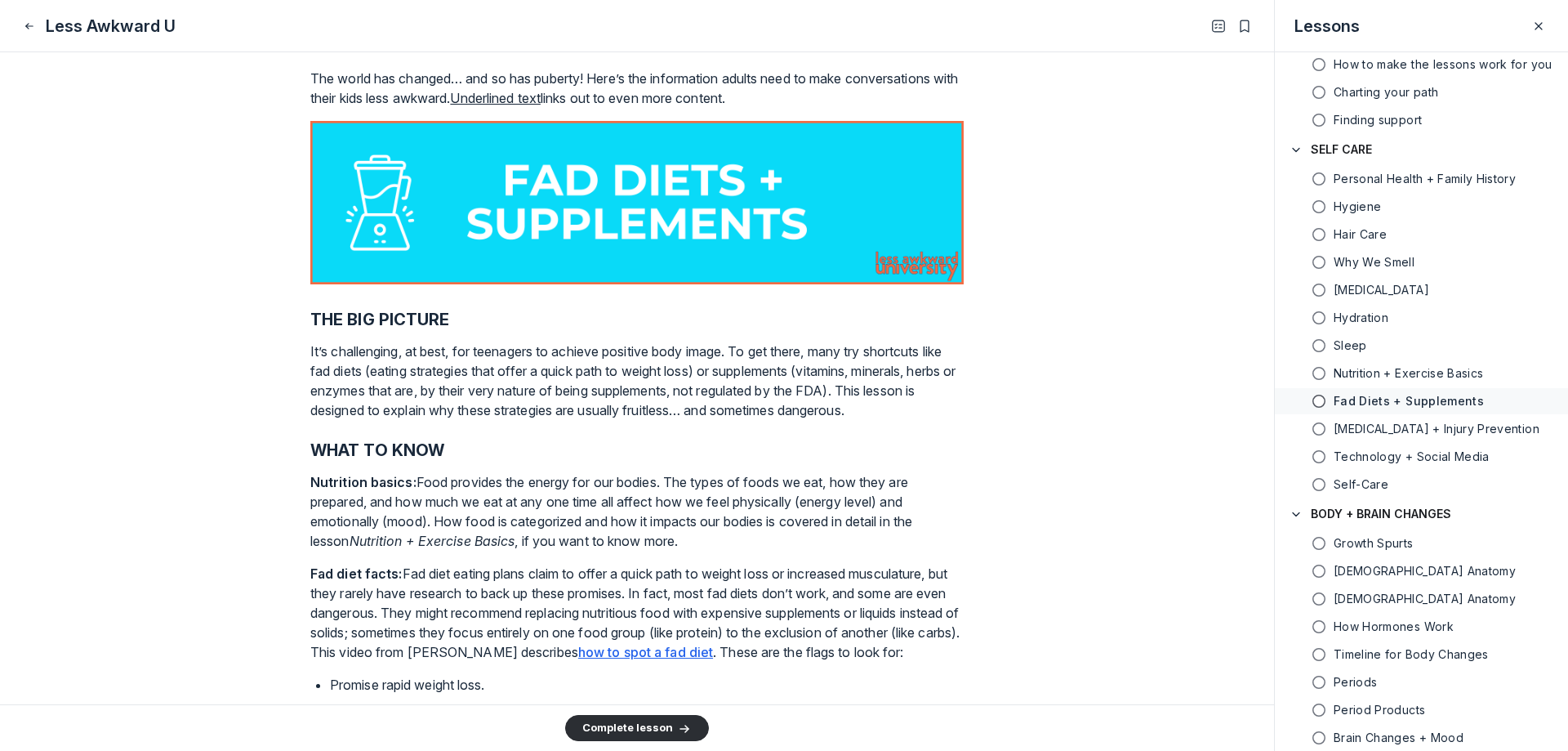
scroll to position [0, 0]
